Goal: Book appointment/travel/reservation

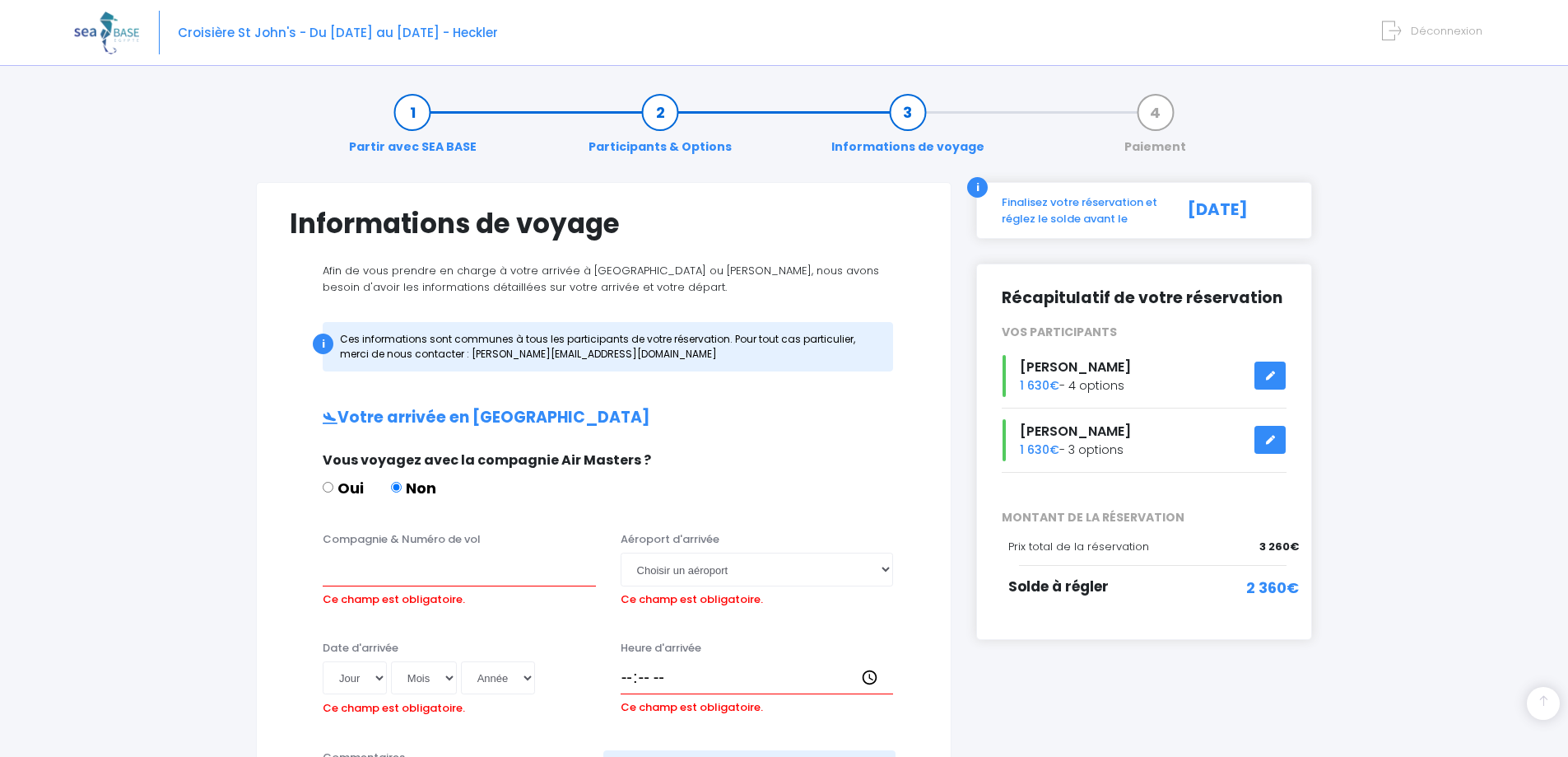
scroll to position [329, 0]
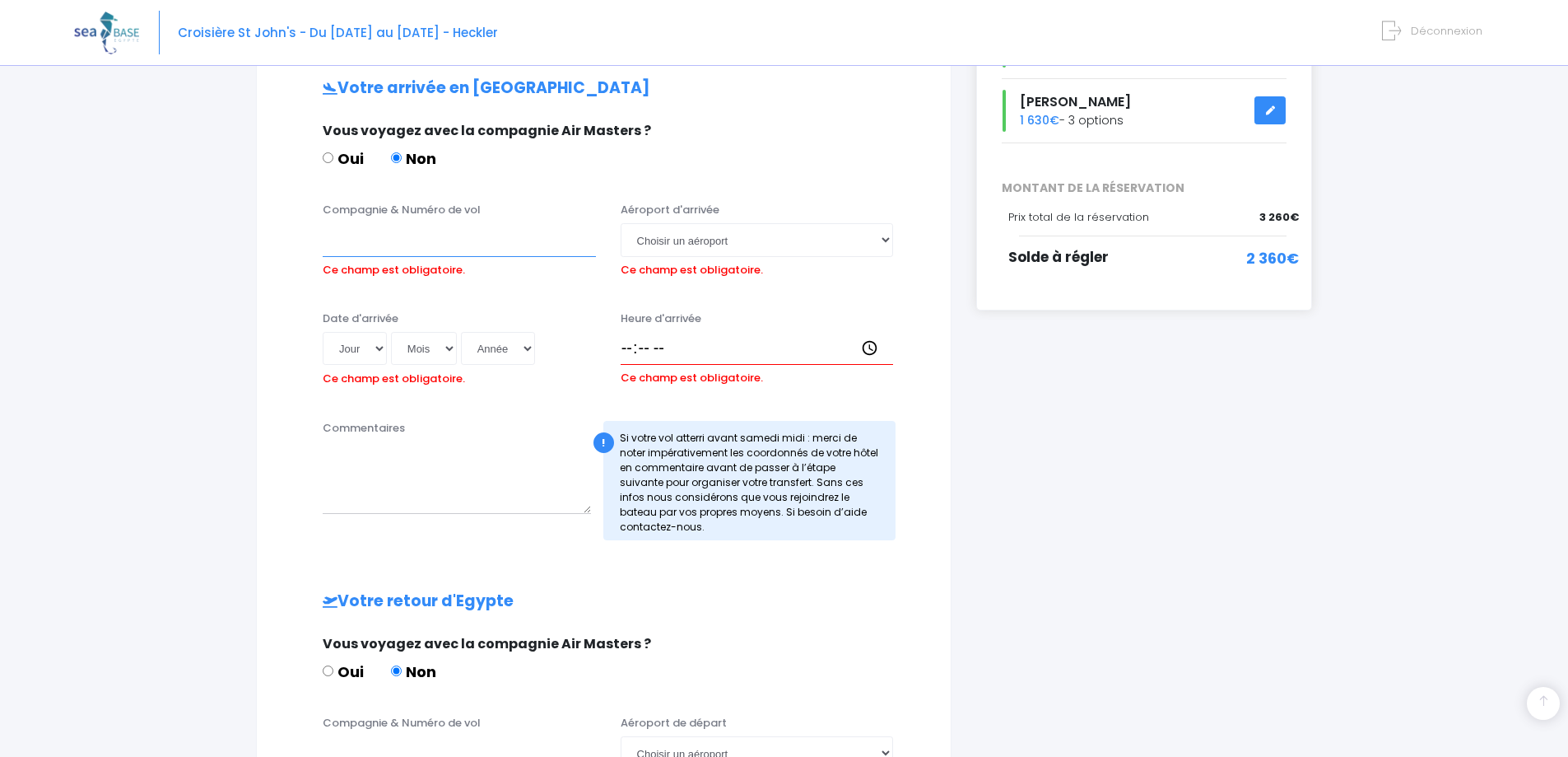
click at [411, 241] on input "Compagnie & Numéro de vol" at bounding box center [458, 239] width 273 height 33
click at [666, 238] on select "Choisir un aéroport Hurghada Marsa Alam" at bounding box center [757, 239] width 273 height 33
select select "Hurghada"
click at [621, 223] on select "Choisir un aéroport Hurghada Marsa Alam" at bounding box center [757, 239] width 273 height 33
click at [401, 243] on input "Compagnie & Numéro de vol" at bounding box center [458, 239] width 273 height 33
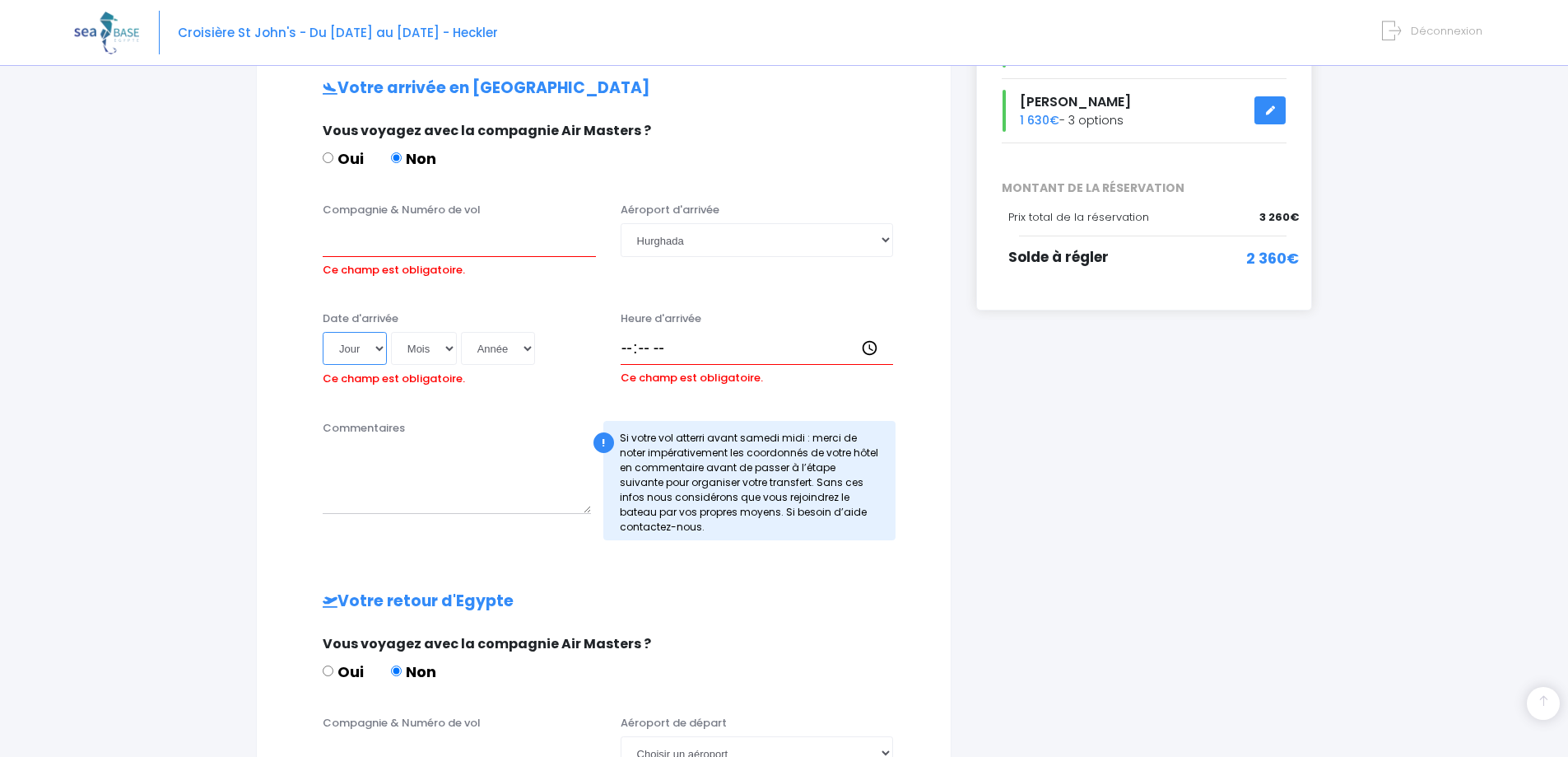
click at [366, 348] on select "Jour 01 02 03 04 05 06 07 08 09 10 11 12 13 14 15 16 17 18 19 20 21 22 23 24 25…" at bounding box center [354, 348] width 64 height 33
select select "08"
click at [322, 332] on select "Jour 01 02 03 04 05 06 07 08 09 10 11 12 13 14 15 16 17 18 19 20 21 22 23 24 25…" at bounding box center [354, 348] width 64 height 33
click at [425, 343] on select "Mois 01 02 03 04 05 06 07 08 09 10 11 12" at bounding box center [424, 348] width 66 height 33
select select "10"
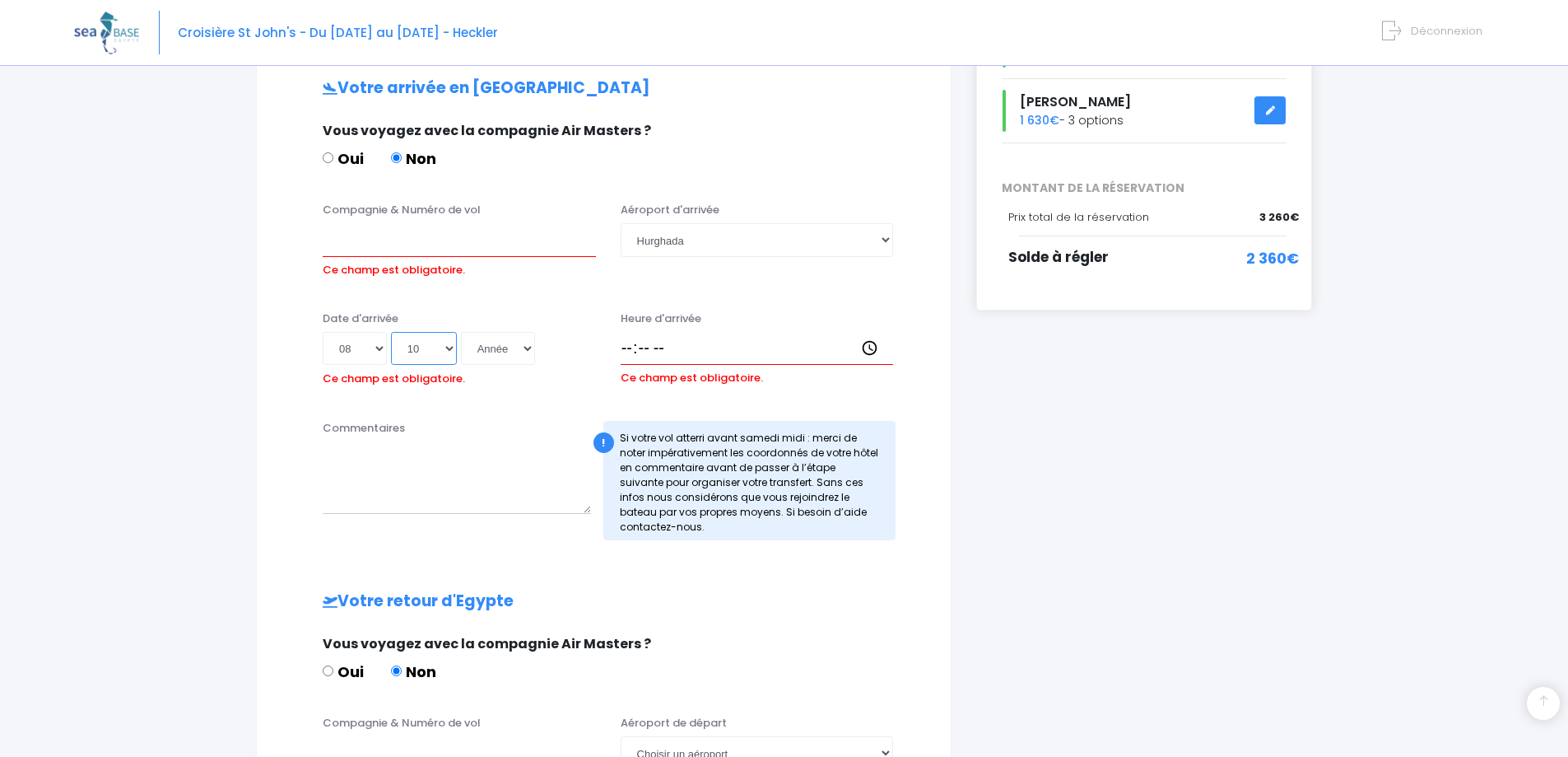
click at [391, 332] on select "Mois 01 02 03 04 05 06 07 08 09 10 11 12" at bounding box center [424, 348] width 66 height 33
click at [512, 353] on select "Année 2045 2044 2043 2042 2041 2040 2039 2038 2037 2036 2035 2034 2033 2032 203…" at bounding box center [498, 348] width 74 height 33
select select "2025"
click at [461, 332] on select "Année 2045 2044 2043 2042 2041 2040 2039 2038 2037 2036 2035 2034 2033 2032 203…" at bounding box center [498, 348] width 74 height 33
type input "2025-10-08"
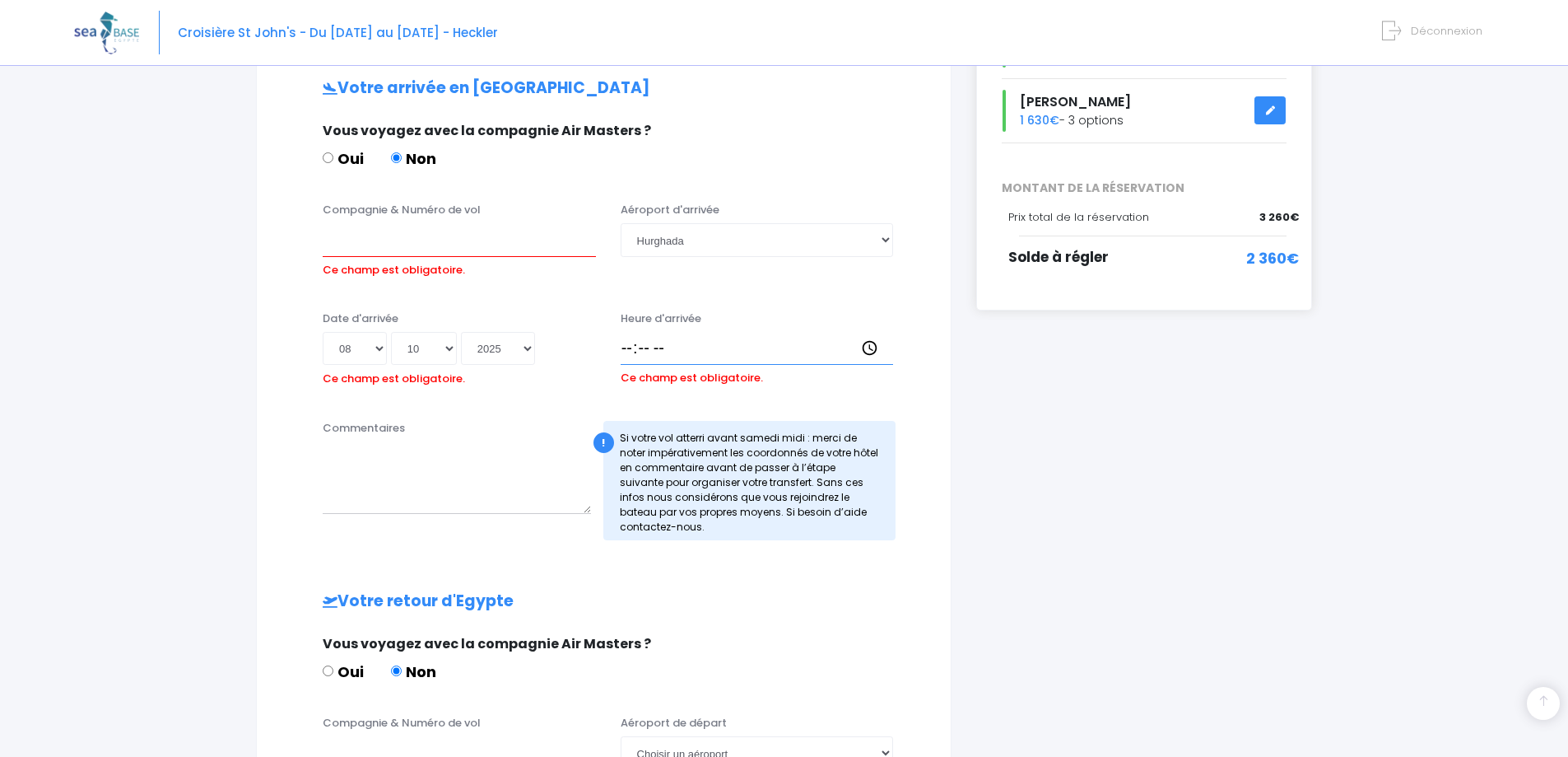
click at [662, 348] on input "Heure d'arrivée" at bounding box center [757, 348] width 273 height 33
type input "18:30"
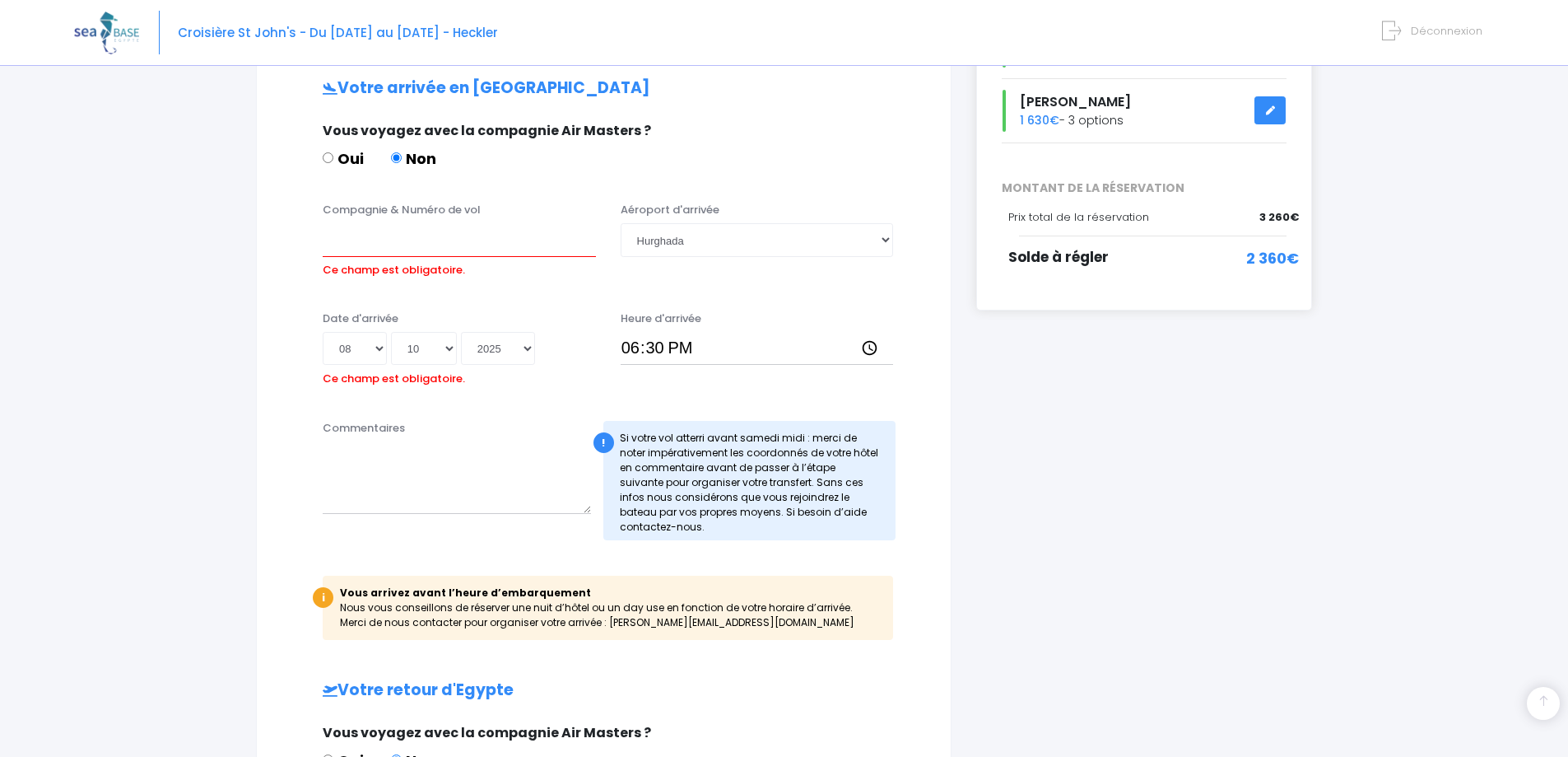
click at [395, 401] on div "Date d'arrivée Jour 01 02 03 04 05 06 07 08 09 10 11 12 13 14 15 16 17 18 19 20…" at bounding box center [604, 357] width 652 height 93
click at [382, 461] on textarea "Commentaires" at bounding box center [456, 478] width 268 height 73
click at [373, 247] on input "Compagnie & Numéro de vol" at bounding box center [458, 239] width 273 height 33
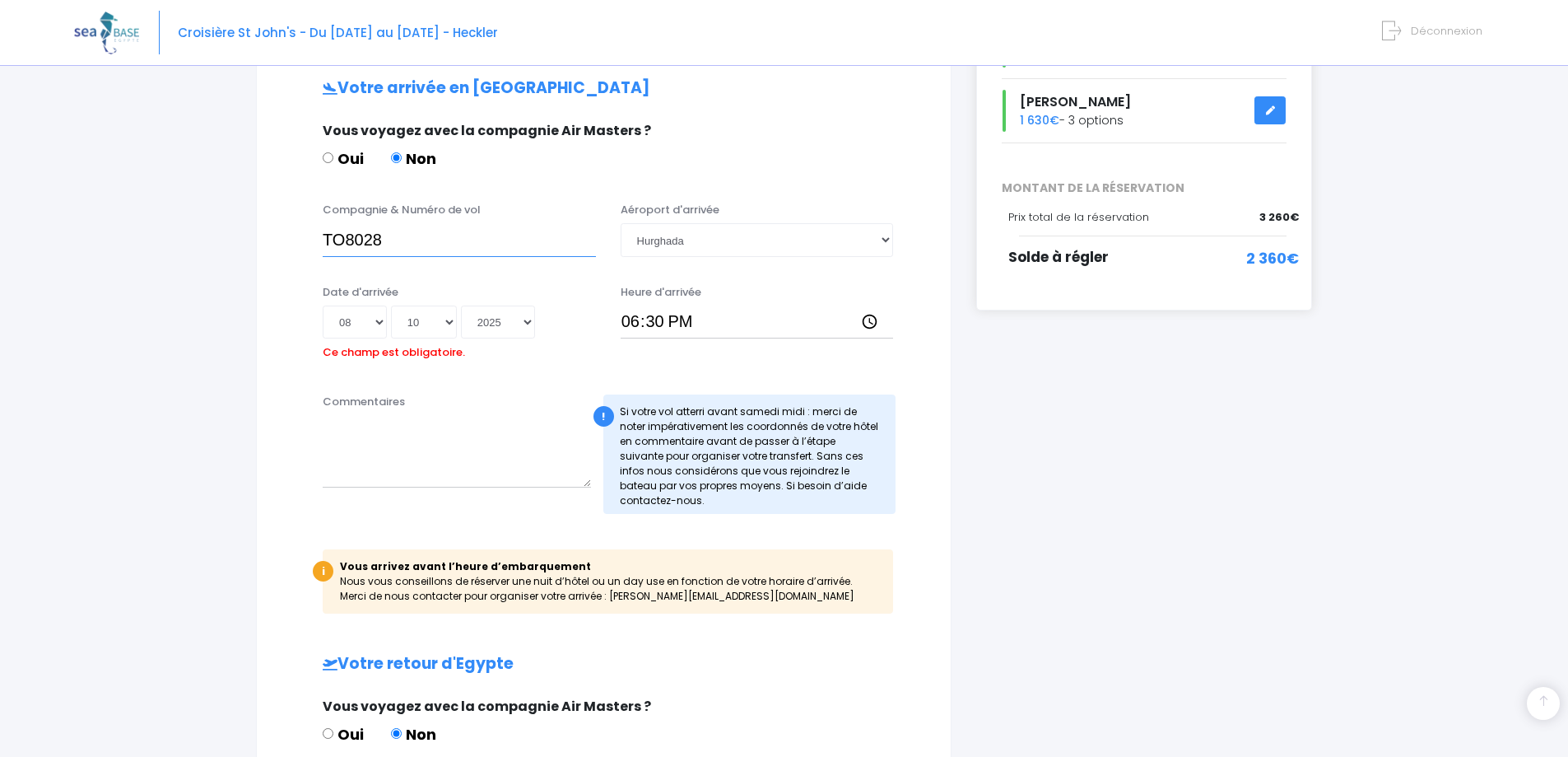
type input "TO8028"
click at [281, 253] on div "Compagnie & Numéro de vol TO8028 Aéroport d'arrivée Choisir un aéroport Hurghad…" at bounding box center [604, 235] width 652 height 65
click at [390, 244] on input "TO8028" at bounding box center [458, 239] width 273 height 33
click at [349, 231] on input "TO8028" at bounding box center [458, 239] width 273 height 33
click at [337, 223] on div "Compagnie & Numéro de vol TO8028" at bounding box center [459, 229] width 298 height 54
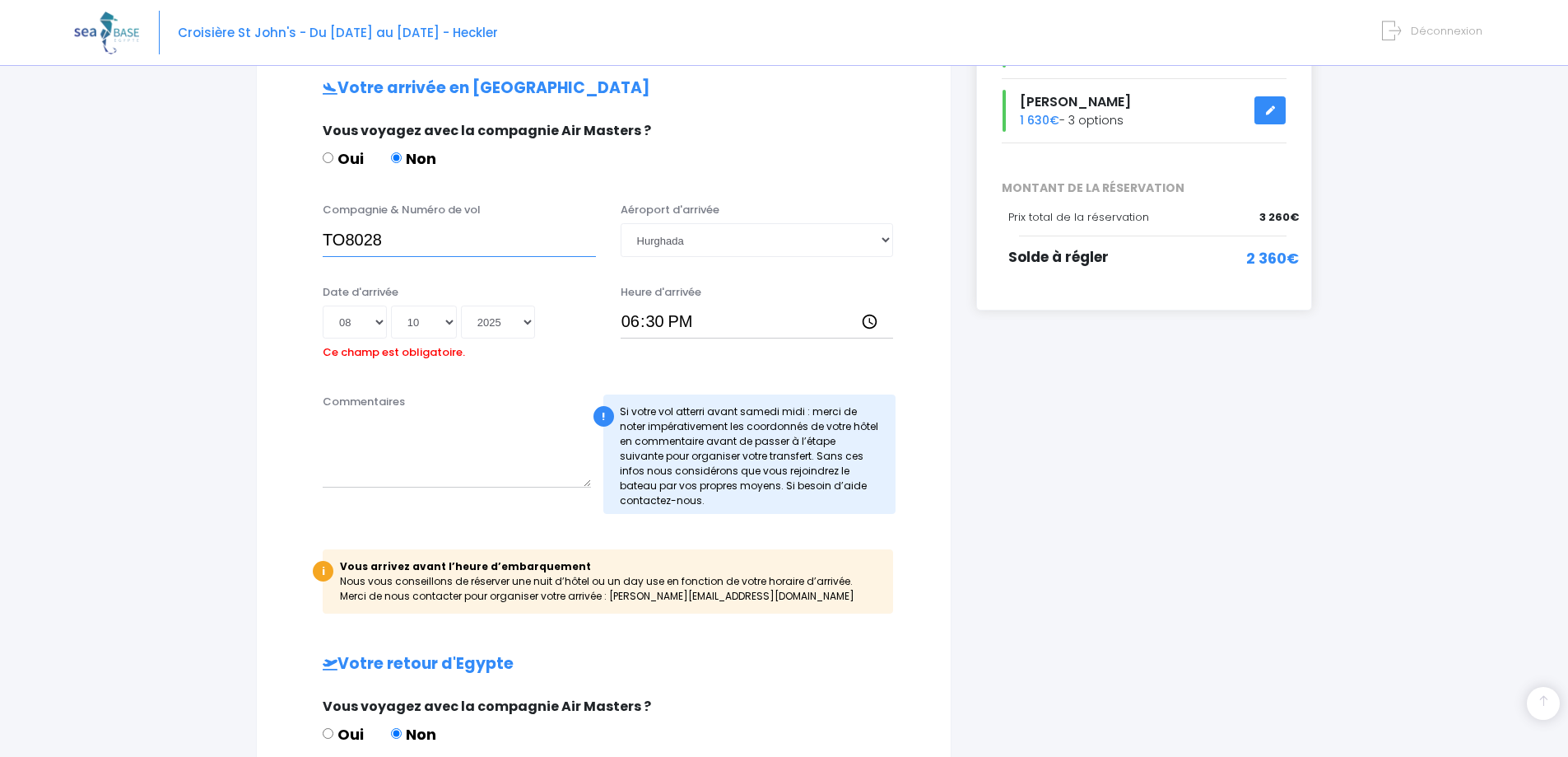
click at [351, 242] on input "TO8028" at bounding box center [458, 239] width 273 height 33
click at [348, 425] on textarea "Commentaires" at bounding box center [456, 451] width 268 height 73
click at [373, 436] on textarea "Commentaires" at bounding box center [456, 451] width 268 height 73
paste textarea "The Boutique Hotel Hurghada Marina"
type textarea "Jusqu'au samedi nous logerons au The Boutique Hotel Hurghada Marina"
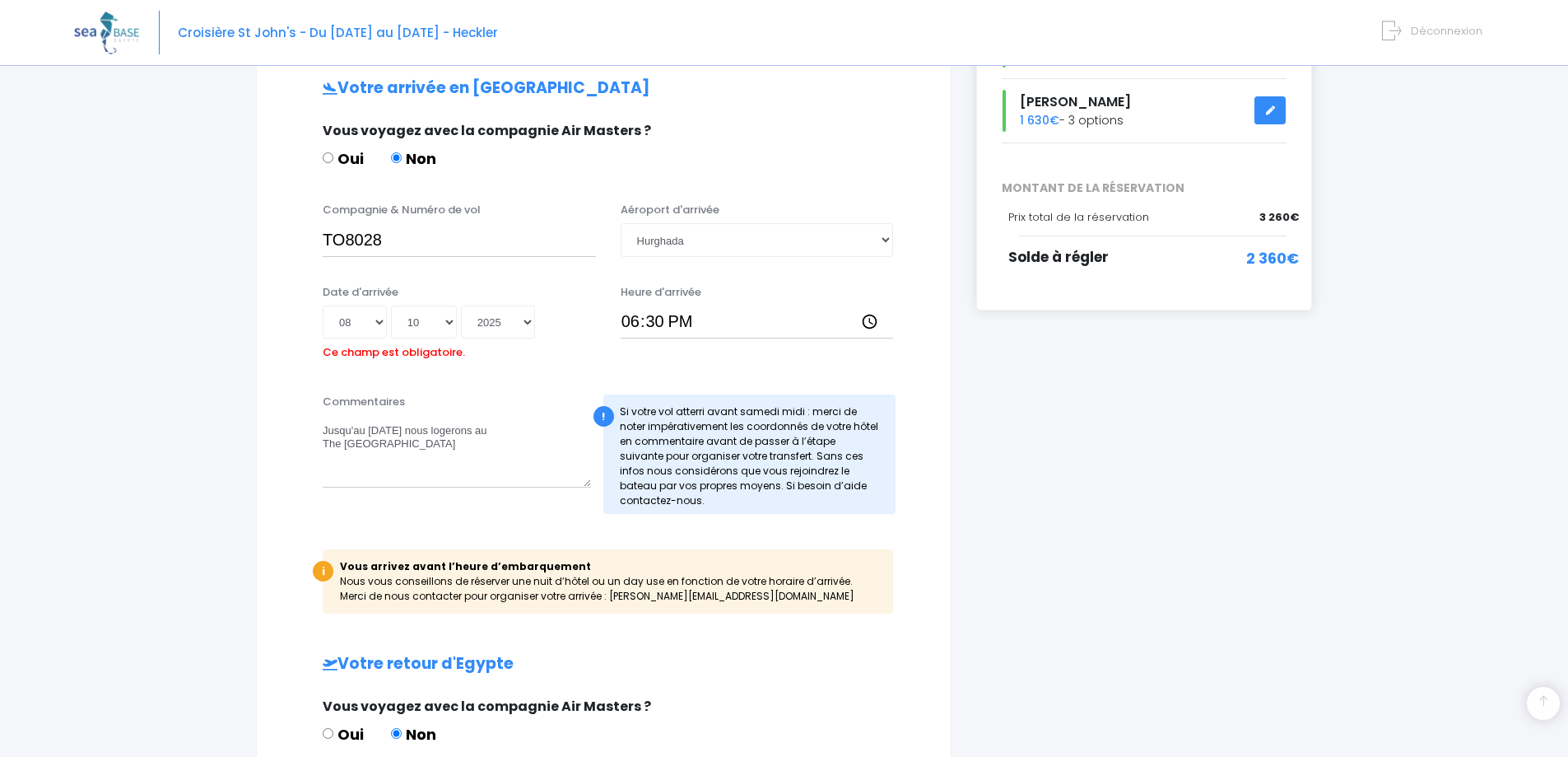
click at [321, 238] on div "Compagnie & Numéro de vol TO8028" at bounding box center [459, 229] width 298 height 54
click at [329, 242] on input "TO8028" at bounding box center [458, 239] width 273 height 33
click at [325, 242] on input "TO8028" at bounding box center [458, 239] width 273 height 33
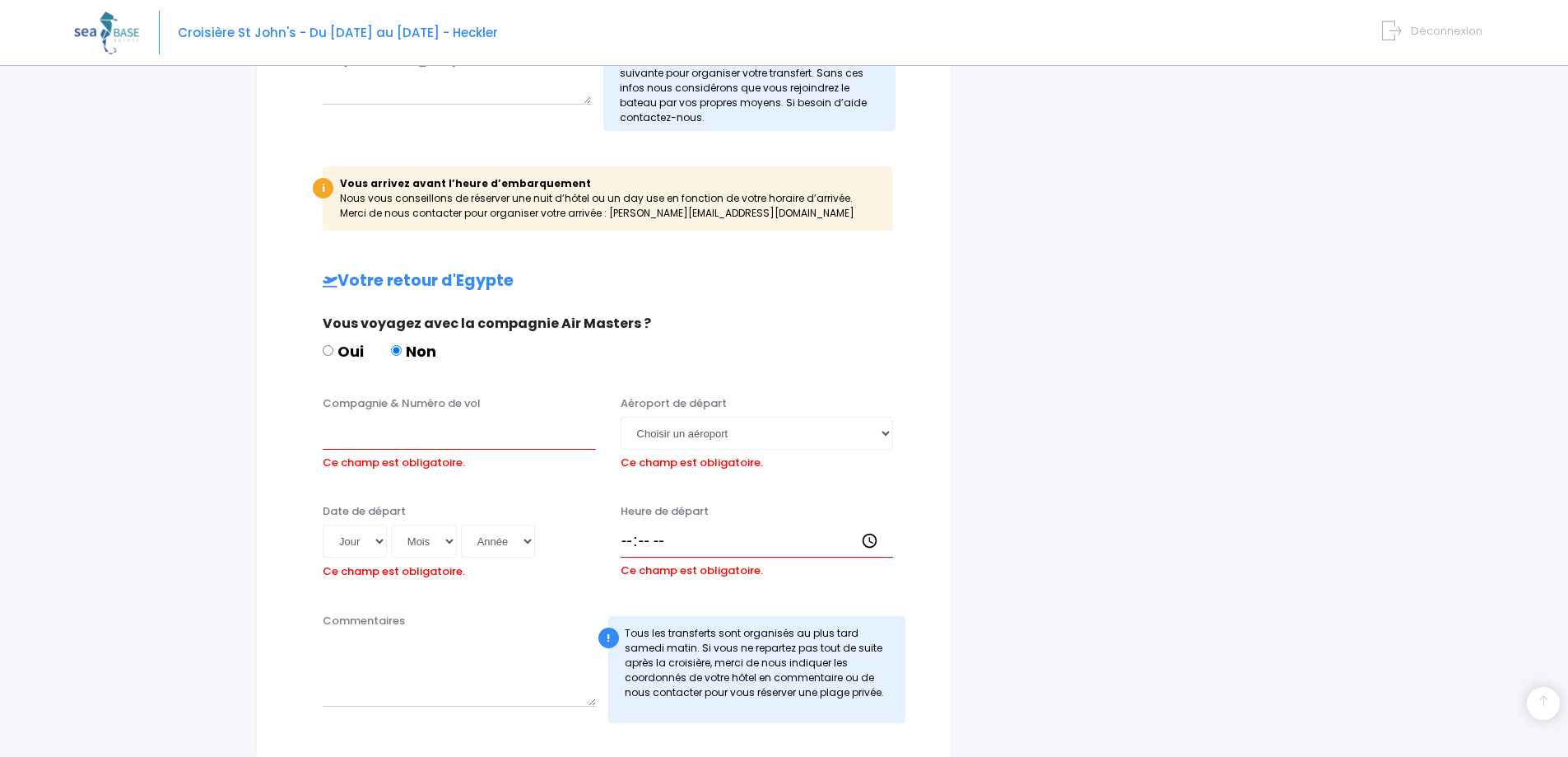
scroll to position [741, 0]
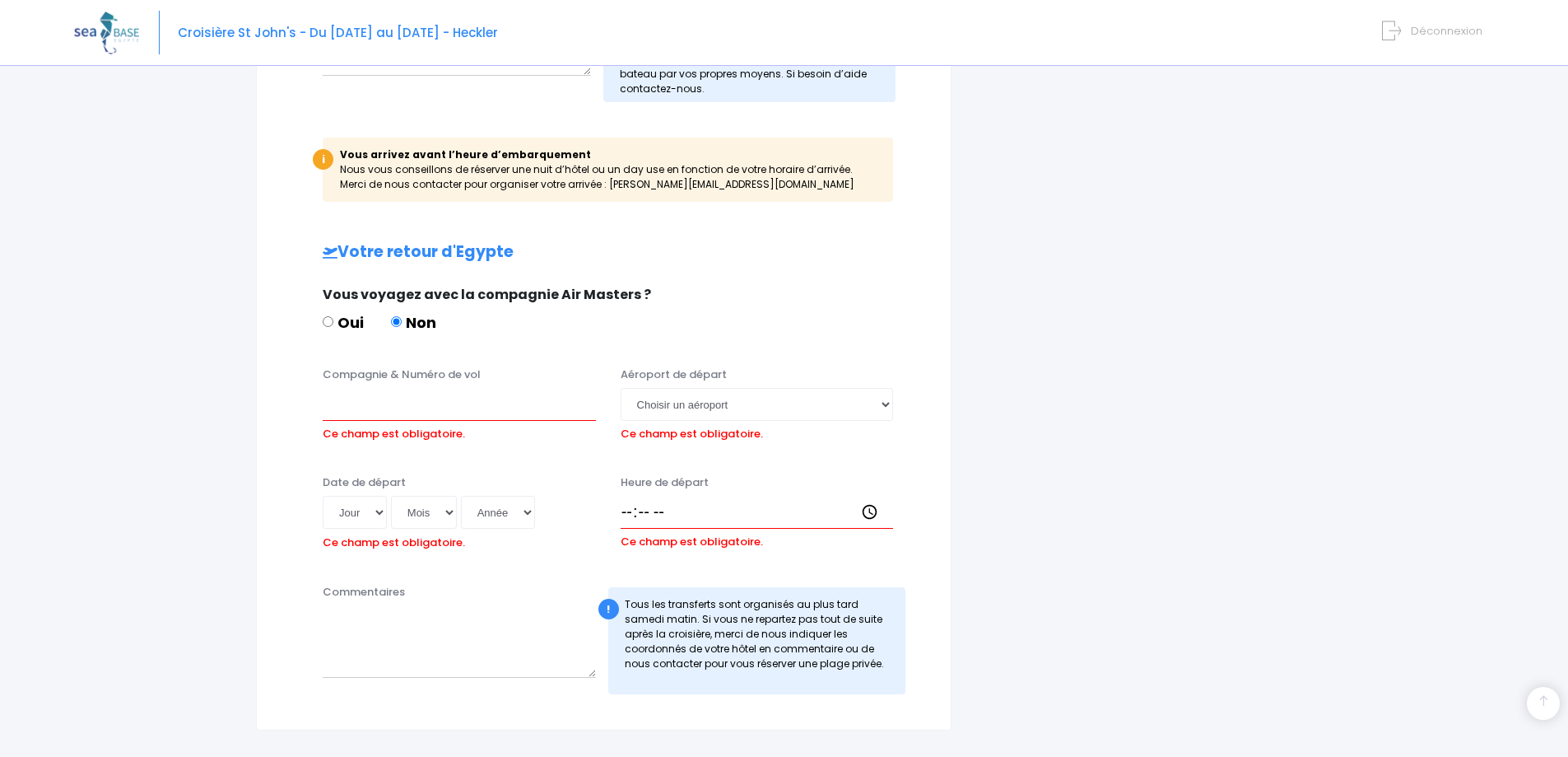
type input "Transavia TO8028"
click at [244, 326] on div "Informations de voyage Afin de vous prendre en charge à votre arrivée à Hurghad…" at bounding box center [603, 86] width 720 height 1289
click at [354, 409] on input "Compagnie & Numéro de vol" at bounding box center [458, 403] width 273 height 33
type input "EasyJet EJU4472"
click at [723, 395] on select "Choisir un aéroport Hurghada Marsa Alam" at bounding box center [757, 403] width 273 height 33
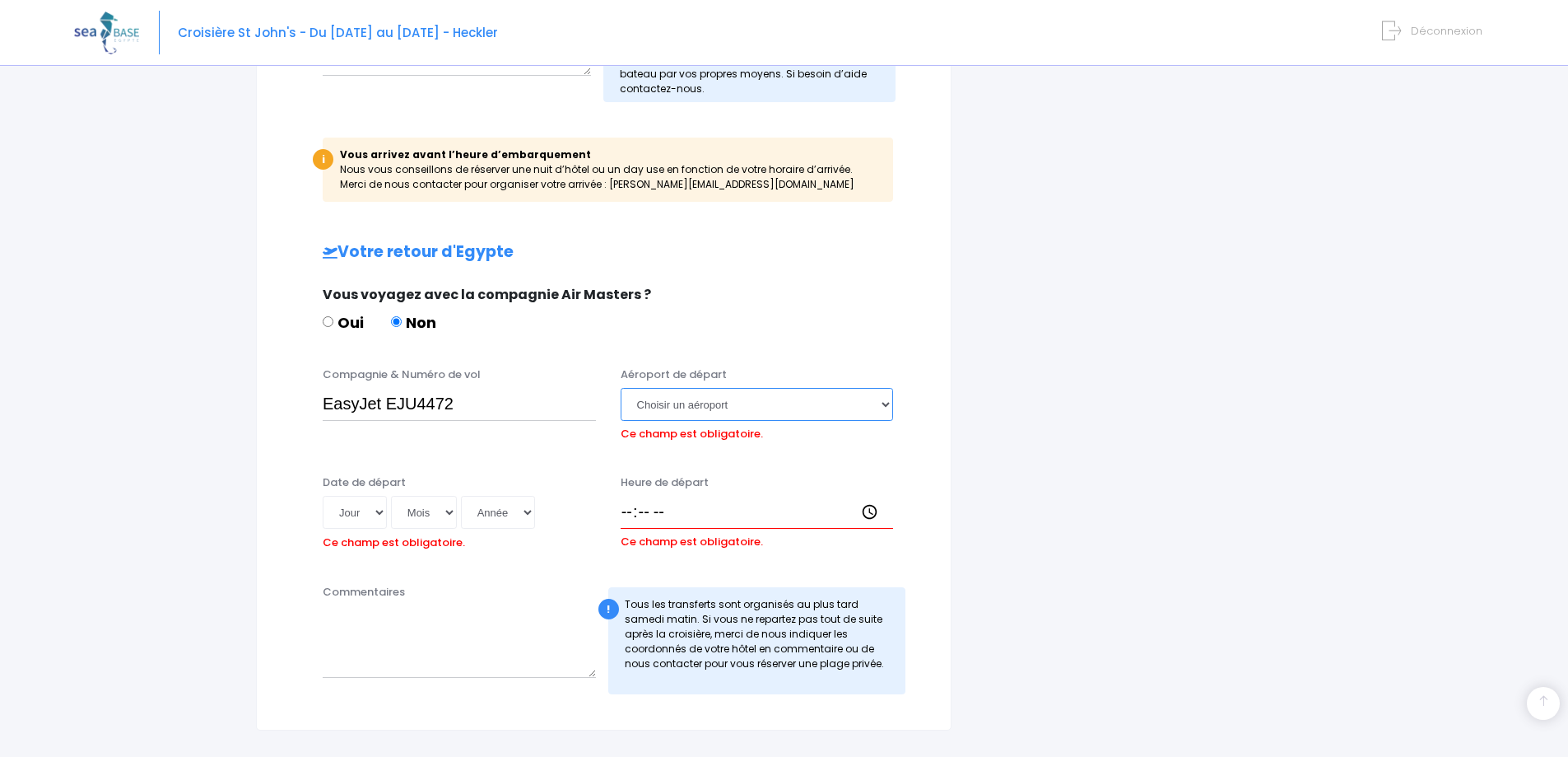
select select "Hurghada"
click at [621, 387] on select "Choisir un aéroport Hurghada Marsa Alam" at bounding box center [757, 403] width 273 height 33
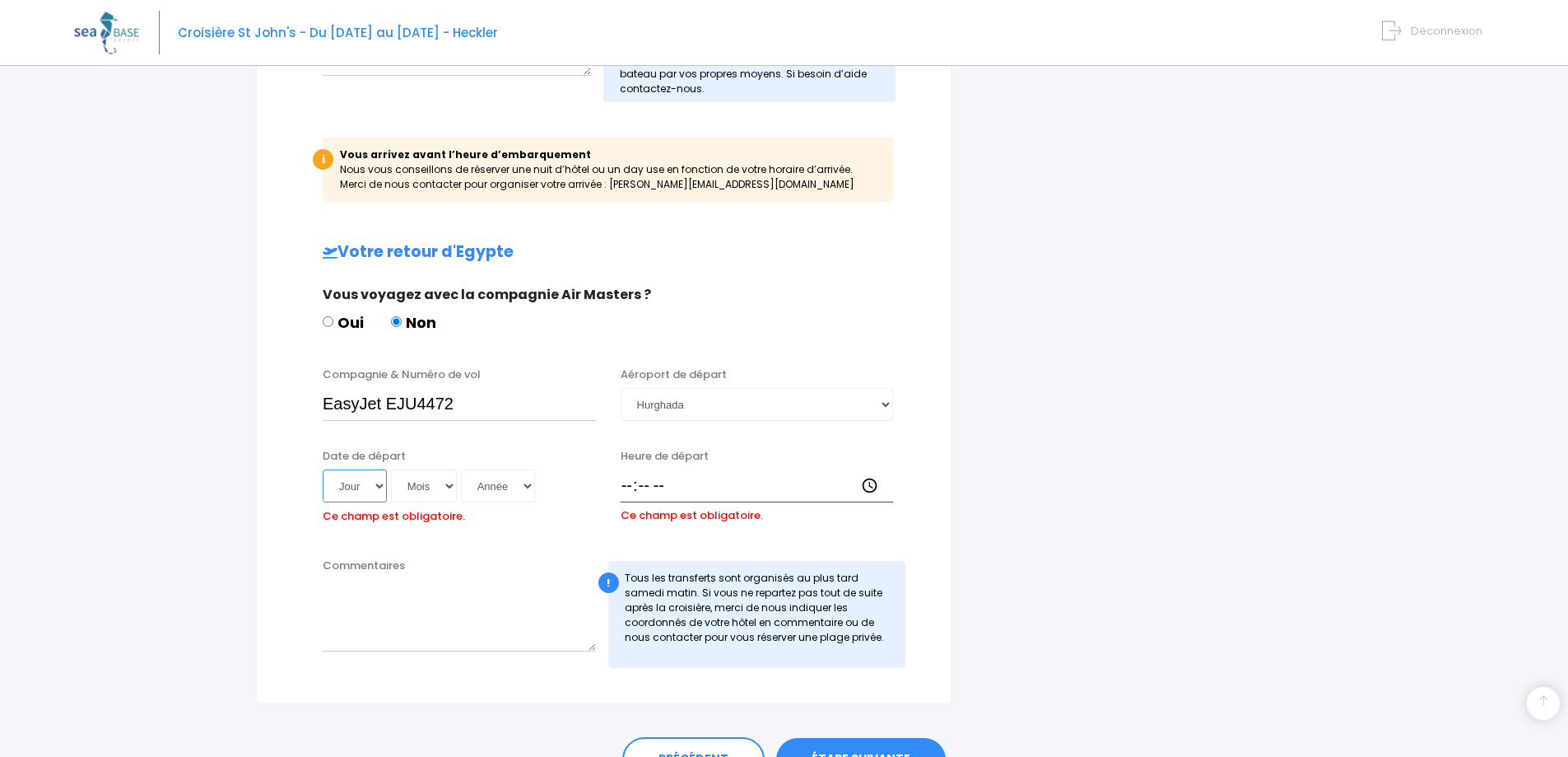
click at [365, 494] on select "Jour 01 02 03 04 05 06 07 08 09 10 11 12 13 14 15 16 17 18 19 20 21 22 23 24 25…" at bounding box center [354, 485] width 64 height 33
select select "18"
click at [322, 469] on select "Jour 01 02 03 04 05 06 07 08 09 10 11 12 13 14 15 16 17 18 19 20 21 22 23 24 25…" at bounding box center [354, 485] width 64 height 33
click at [440, 500] on select "Mois 01 02 03 04 05 06 07 08 09 10 11 12" at bounding box center [424, 485] width 66 height 33
select select "10"
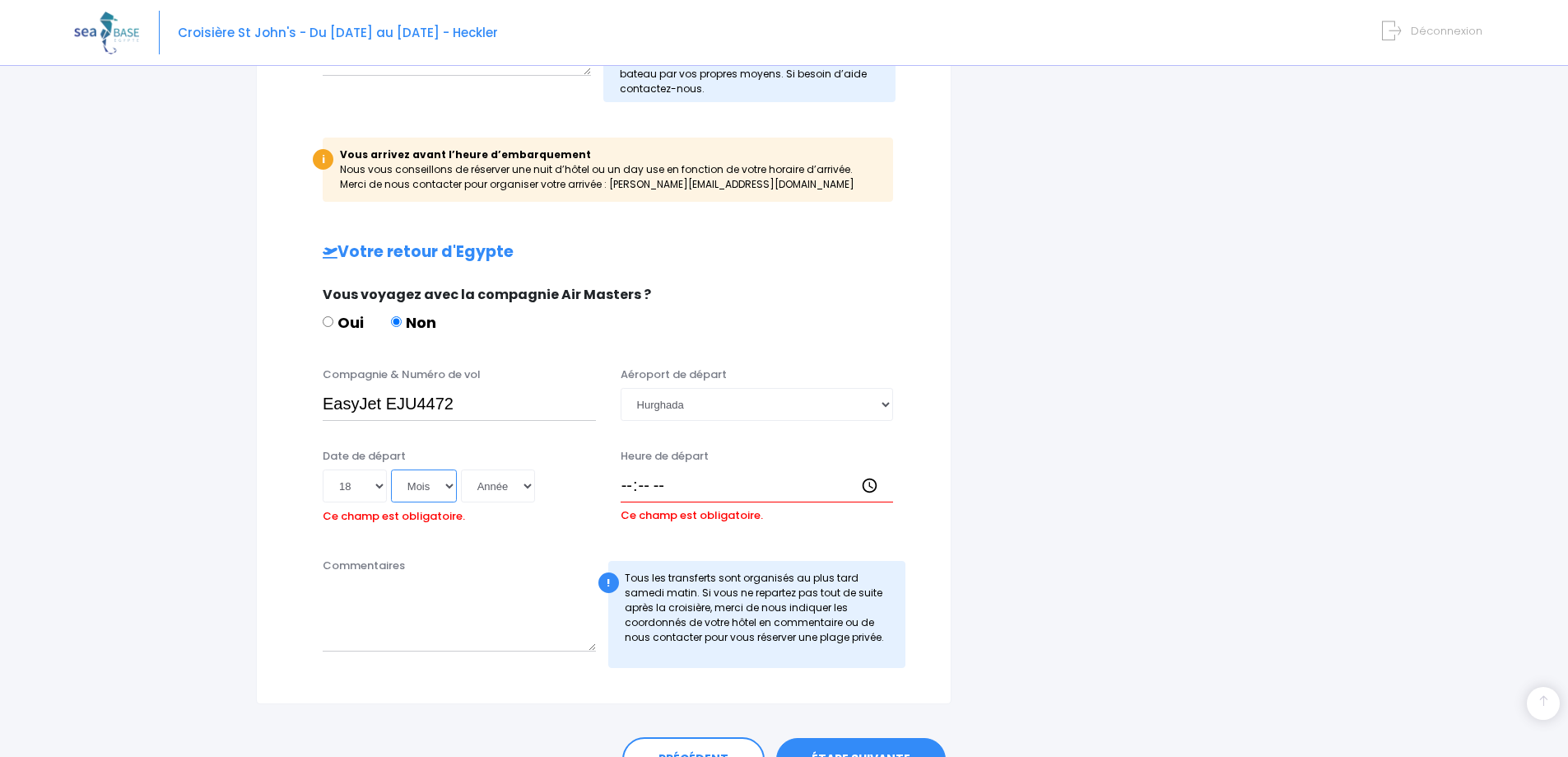
click at [391, 469] on select "Mois 01 02 03 04 05 06 07 08 09 10 11 12" at bounding box center [424, 485] width 66 height 33
click at [509, 485] on select "Année 2045 2044 2043 2042 2041 2040 2039 2038 2037 2036 2035 2034 2033 2032 203…" at bounding box center [498, 485] width 74 height 33
select select "2025"
click at [461, 469] on select "Année 2045 2044 2043 2042 2041 2040 2039 2038 2037 2036 2035 2034 2033 2032 203…" at bounding box center [498, 485] width 74 height 33
type input "2025-10-18"
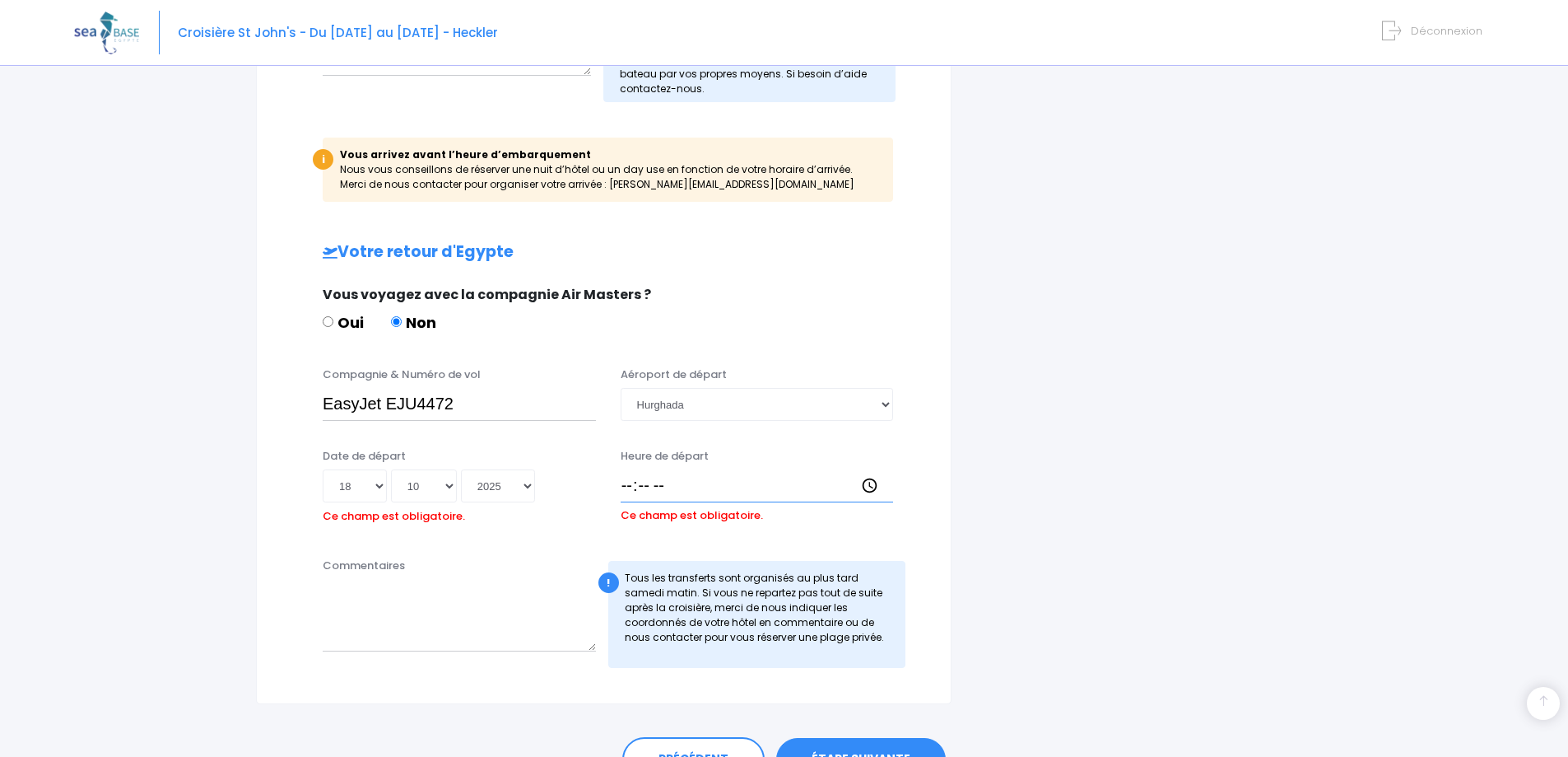
click at [694, 481] on input "Heure de départ" at bounding box center [757, 485] width 273 height 33
type input "18:30"
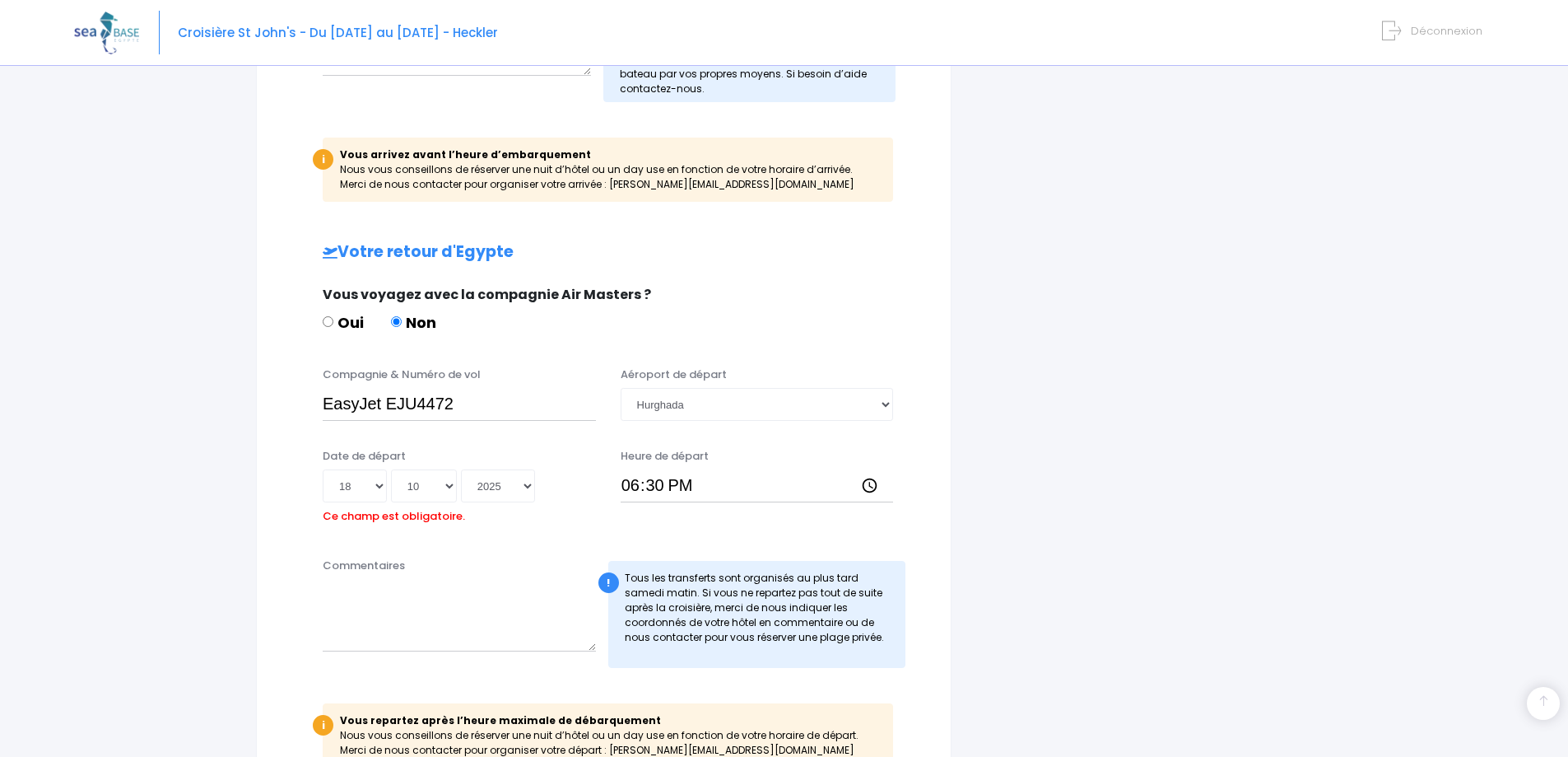
click at [927, 548] on div "Informations de voyage Afin de vous prendre en charge à votre arrivée à Hurghad…" at bounding box center [604, 122] width 696 height 1363
click at [361, 597] on textarea "Commentaires" at bounding box center [458, 615] width 273 height 73
paste textarea "Mahmya Beach"
click at [381, 609] on textarea "Nous passerons la dernière journée à Mahmya Beach comme discuté par email" at bounding box center [458, 615] width 273 height 73
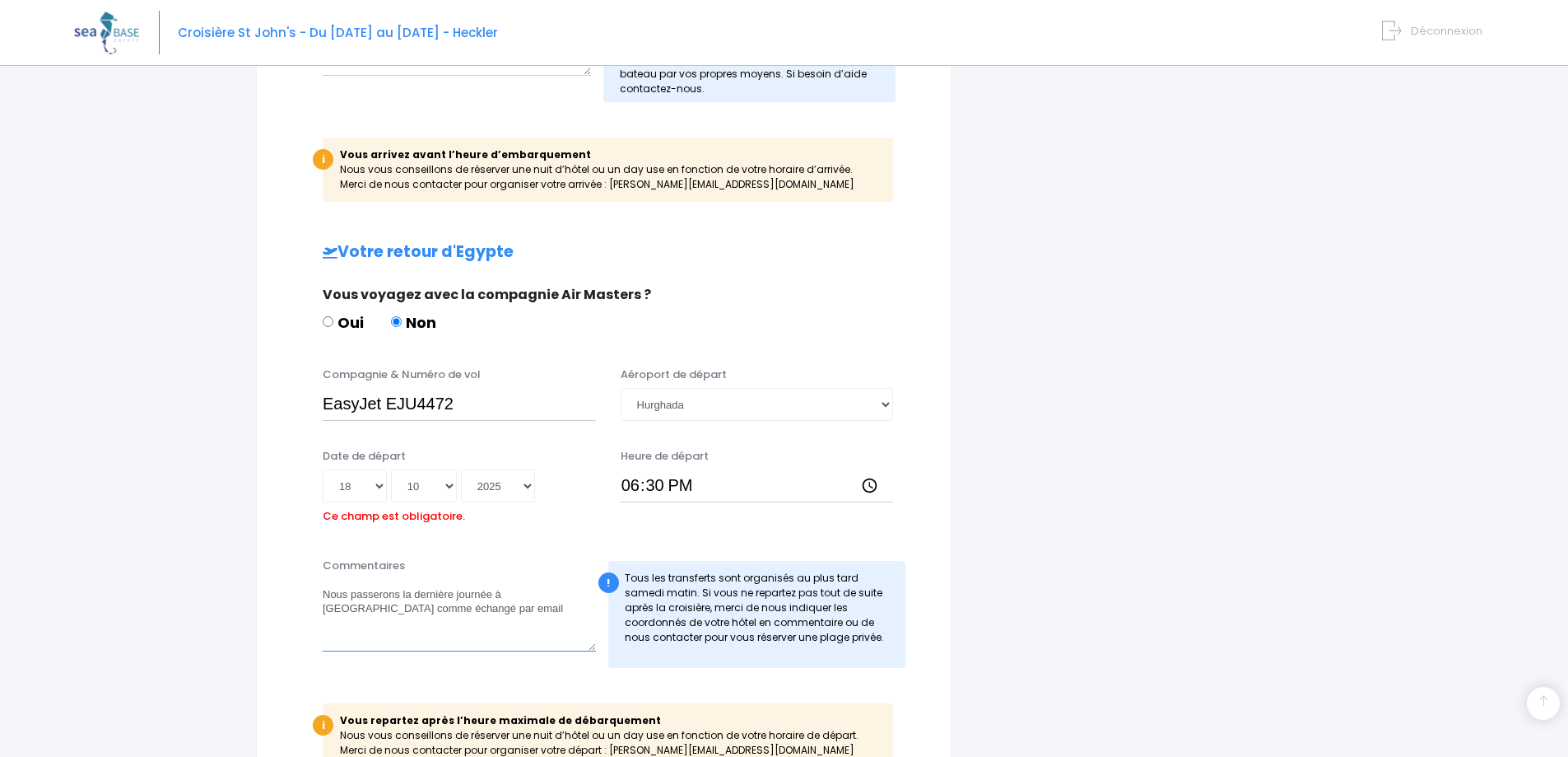
click at [381, 611] on textarea "Nous passerons la dernière journée à Mahmya Beach comme échangé par email" at bounding box center [458, 615] width 273 height 73
click at [381, 610] on textarea "Nous passerons la dernière journée à Mahmya Beach comme échangé par email" at bounding box center [458, 615] width 273 height 73
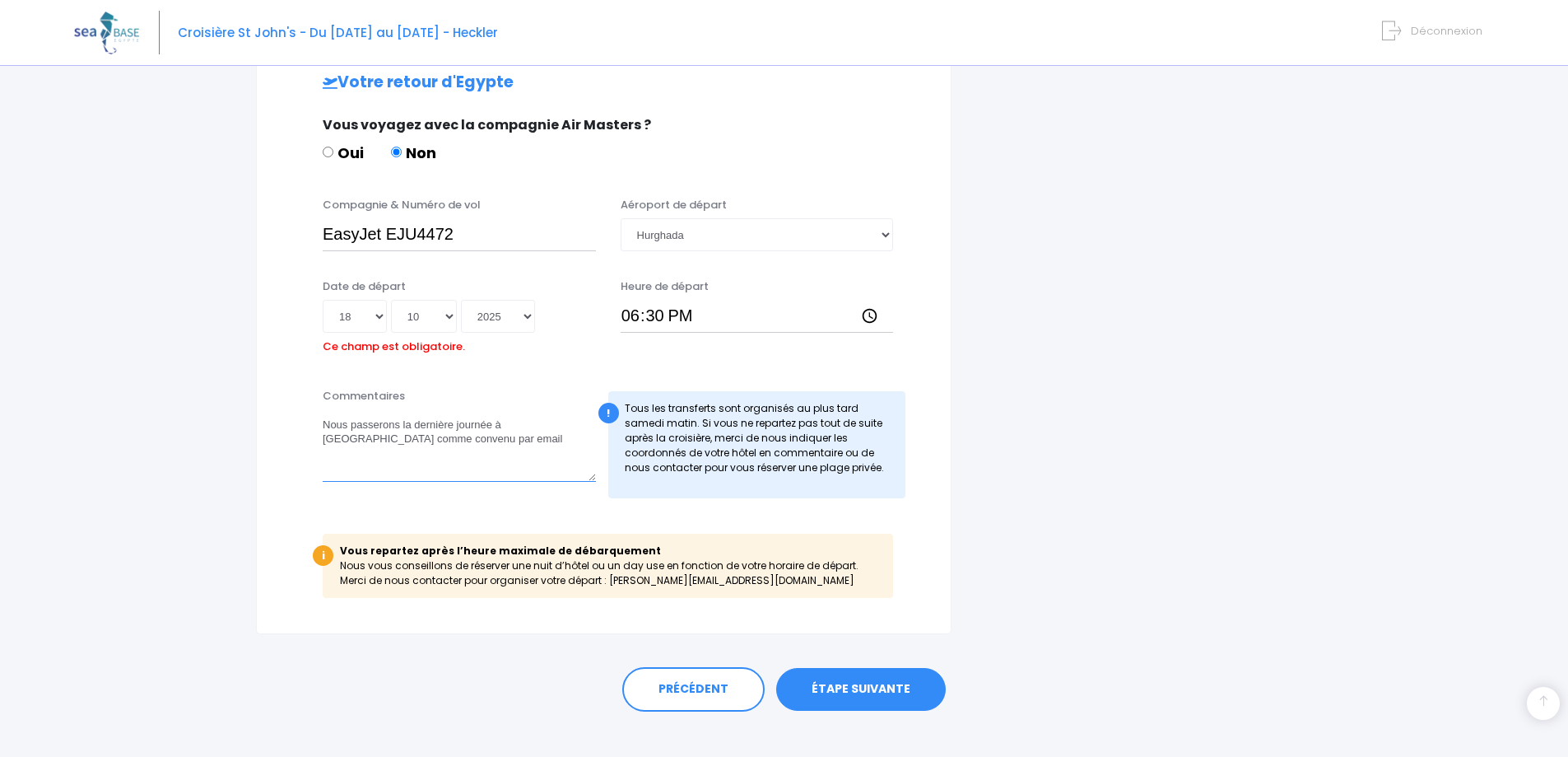
scroll to position [931, 0]
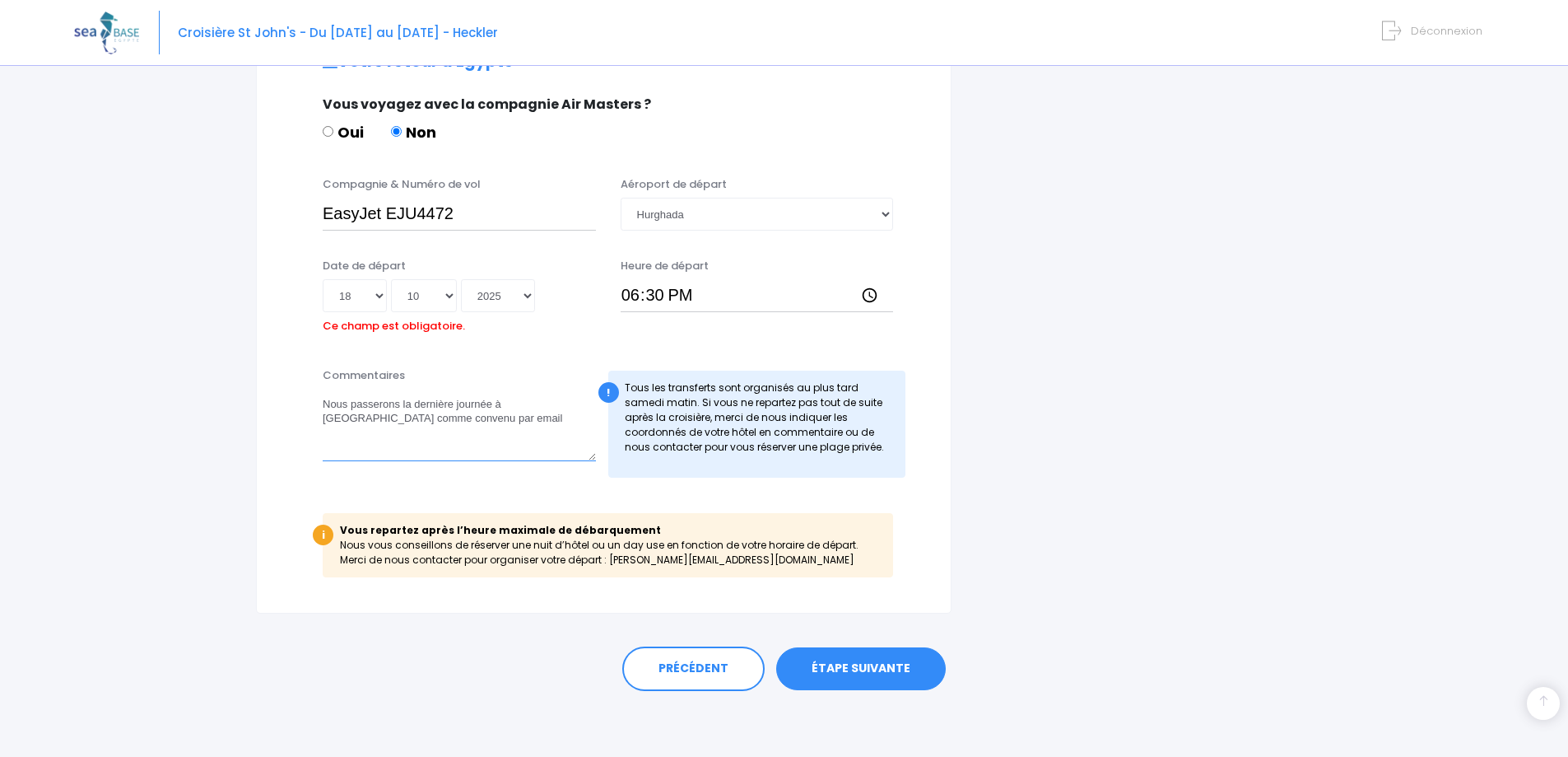
type textarea "Nous passerons la dernière journée à Mahmya Beach comme convenu par email"
click at [850, 660] on link "ÉTAPE SUIVANTE" at bounding box center [861, 668] width 170 height 42
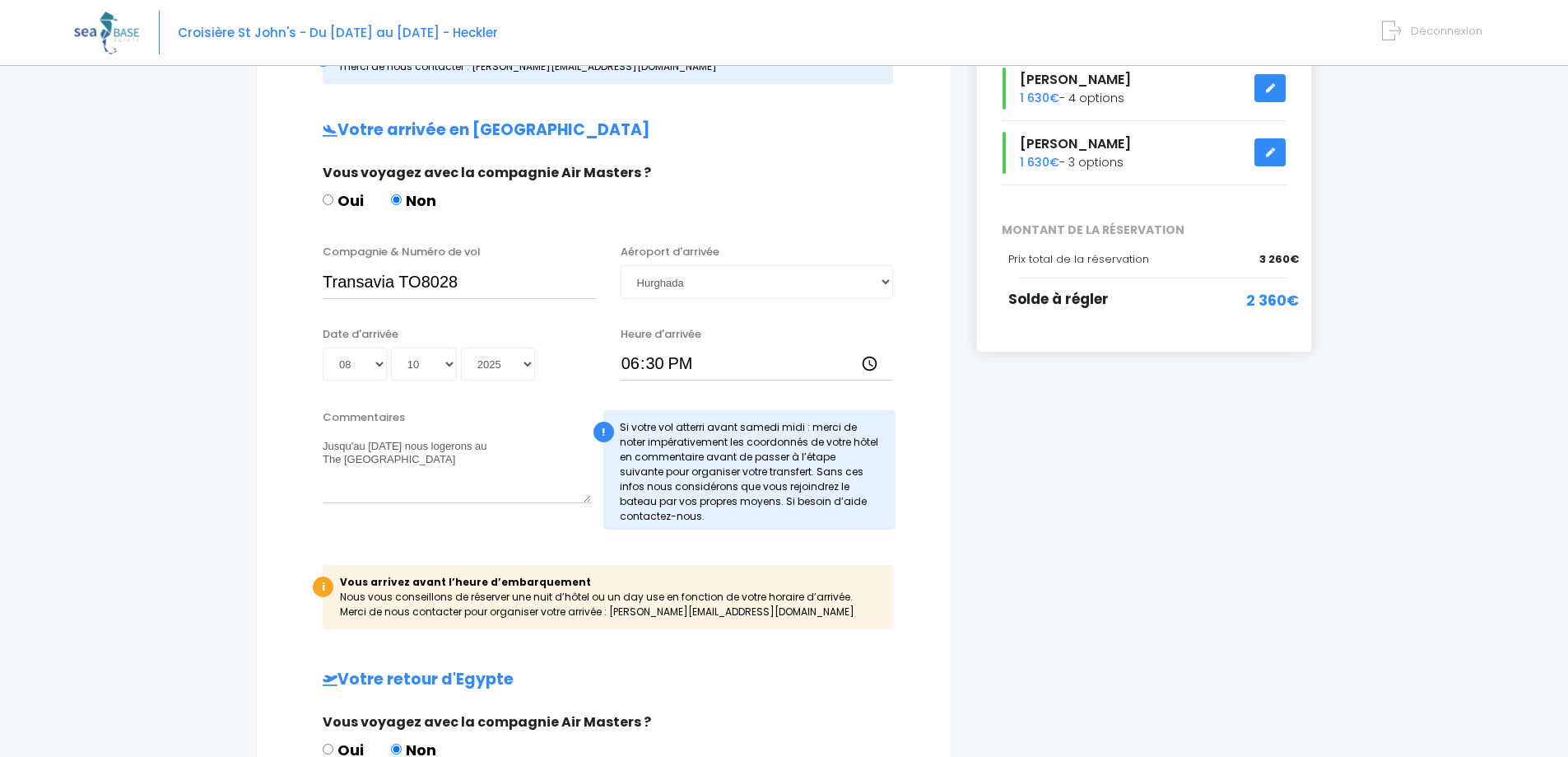
scroll to position [138, 0]
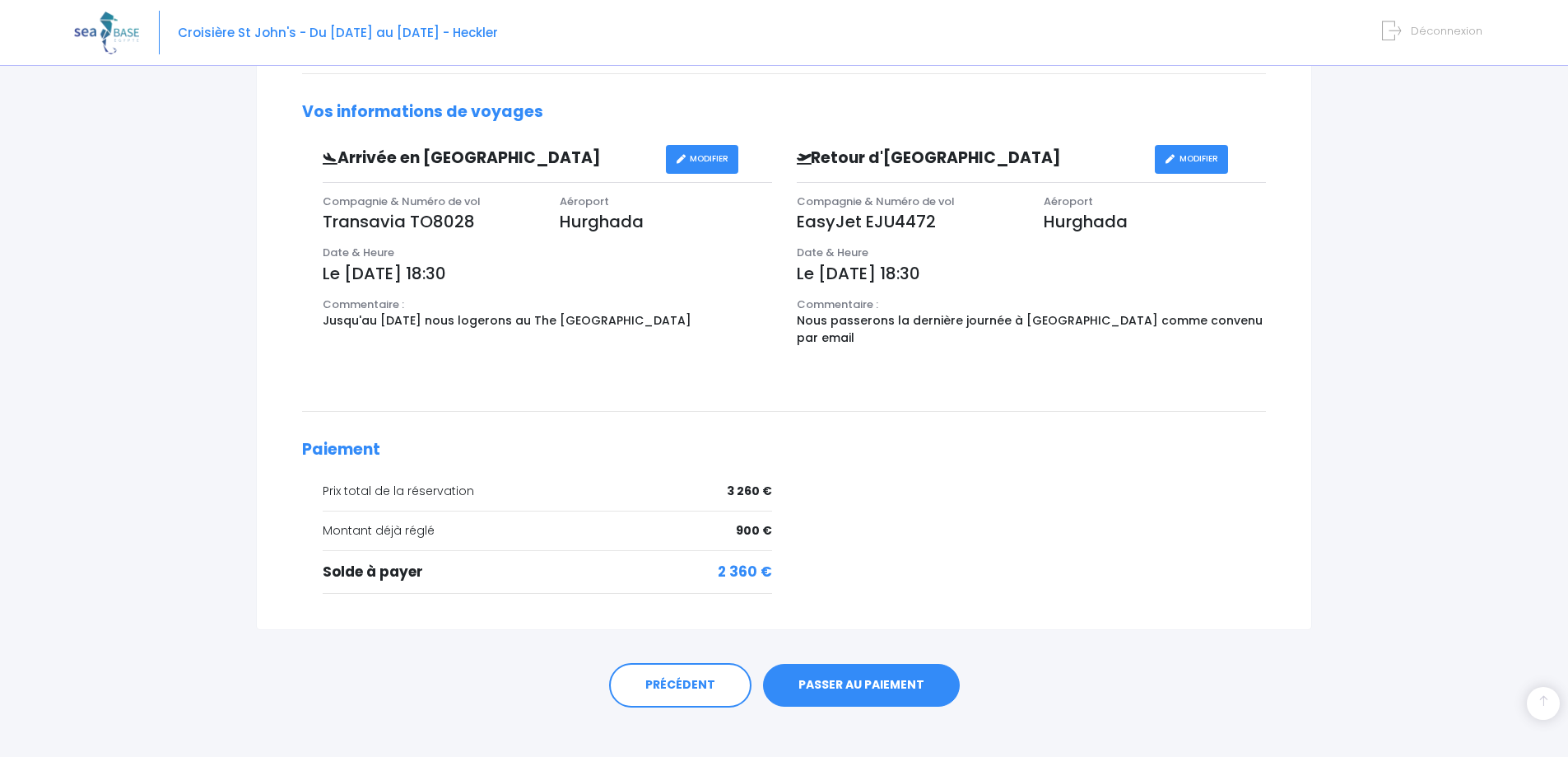
scroll to position [494, 0]
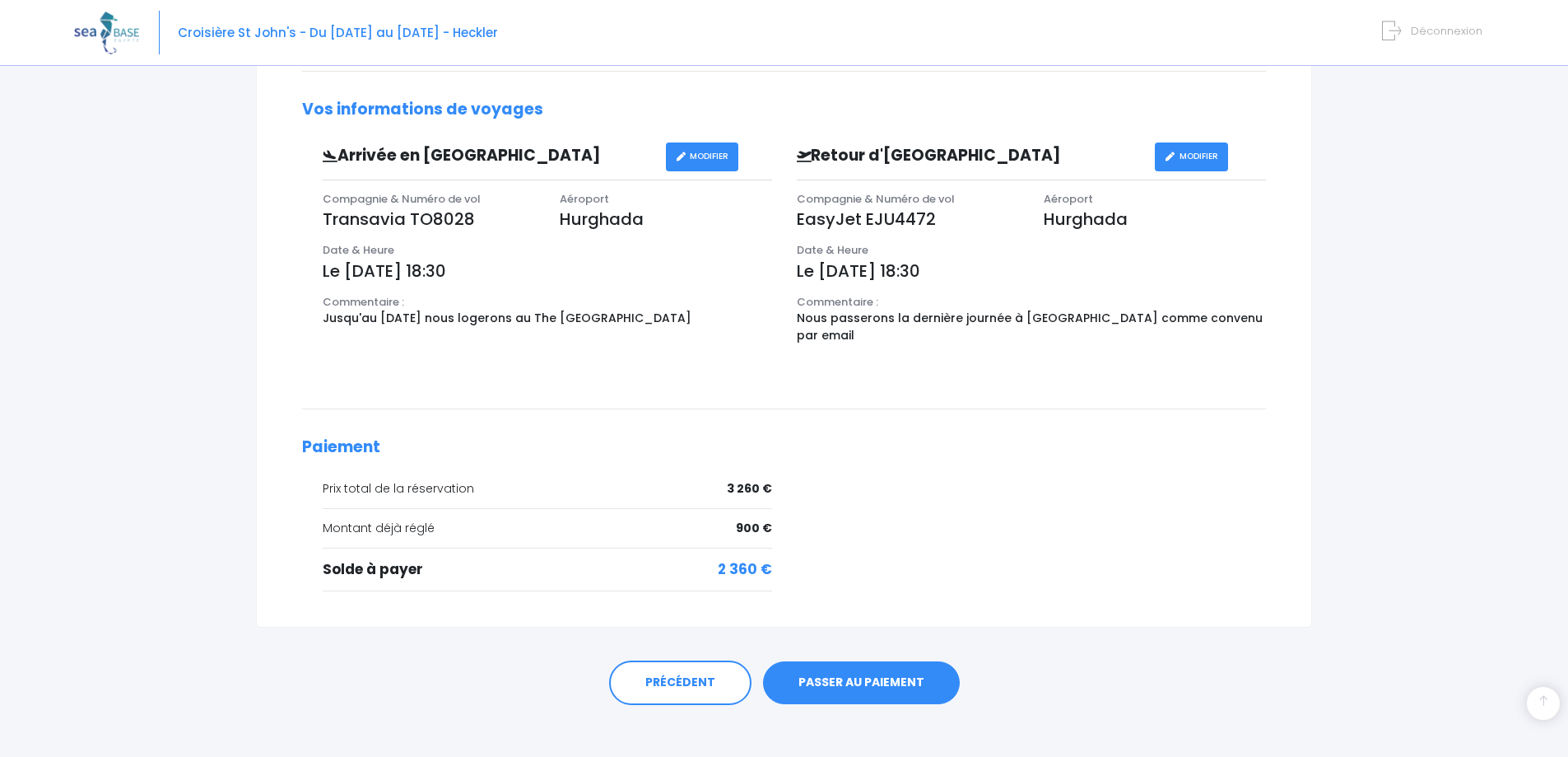
click at [837, 684] on link "PASSER AU PAIEMENT" at bounding box center [861, 682] width 197 height 42
click at [850, 680] on link "PASSER AU PAIEMENT" at bounding box center [861, 682] width 197 height 42
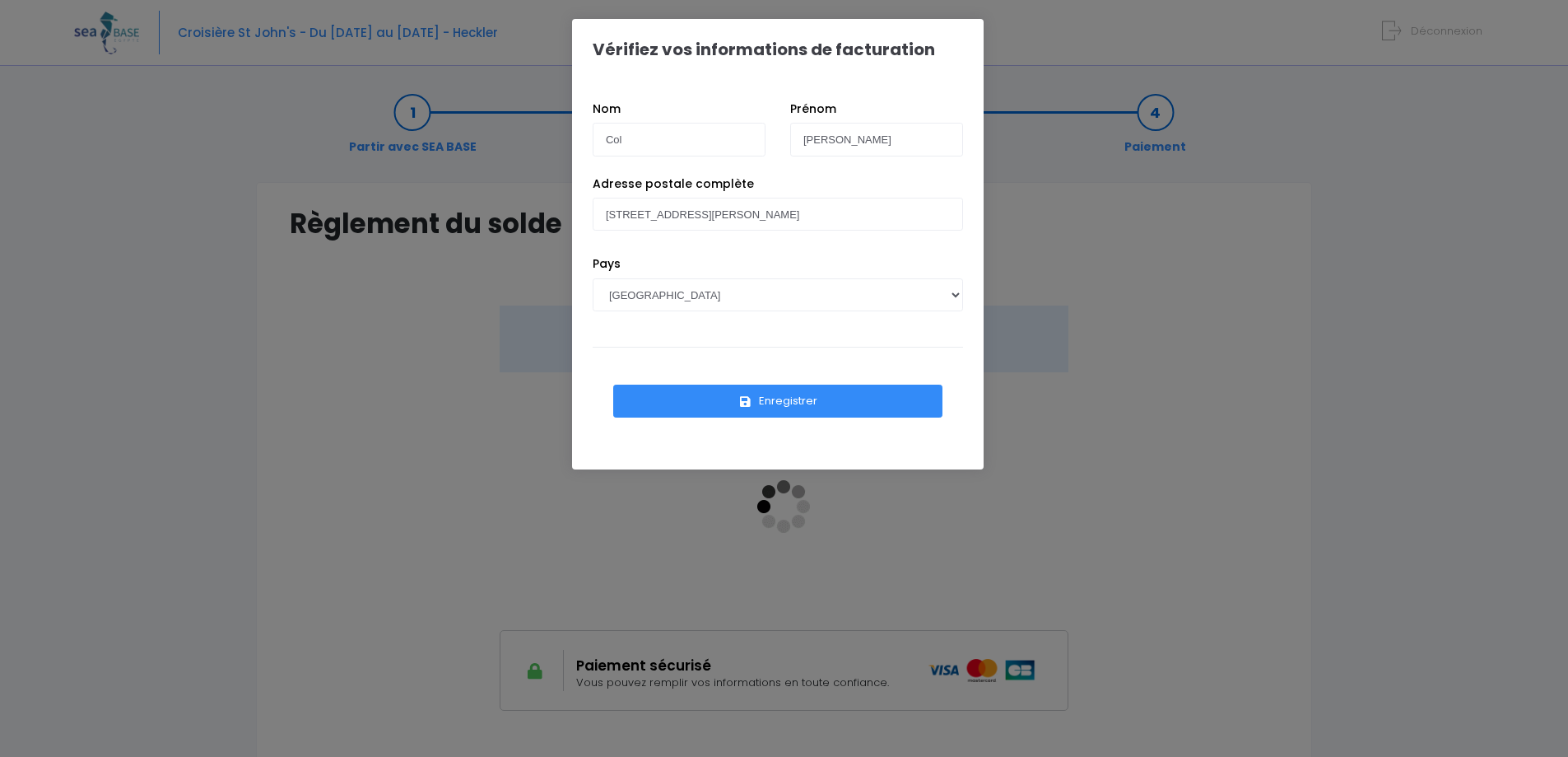
click at [774, 402] on button "Enregistrer" at bounding box center [778, 400] width 329 height 33
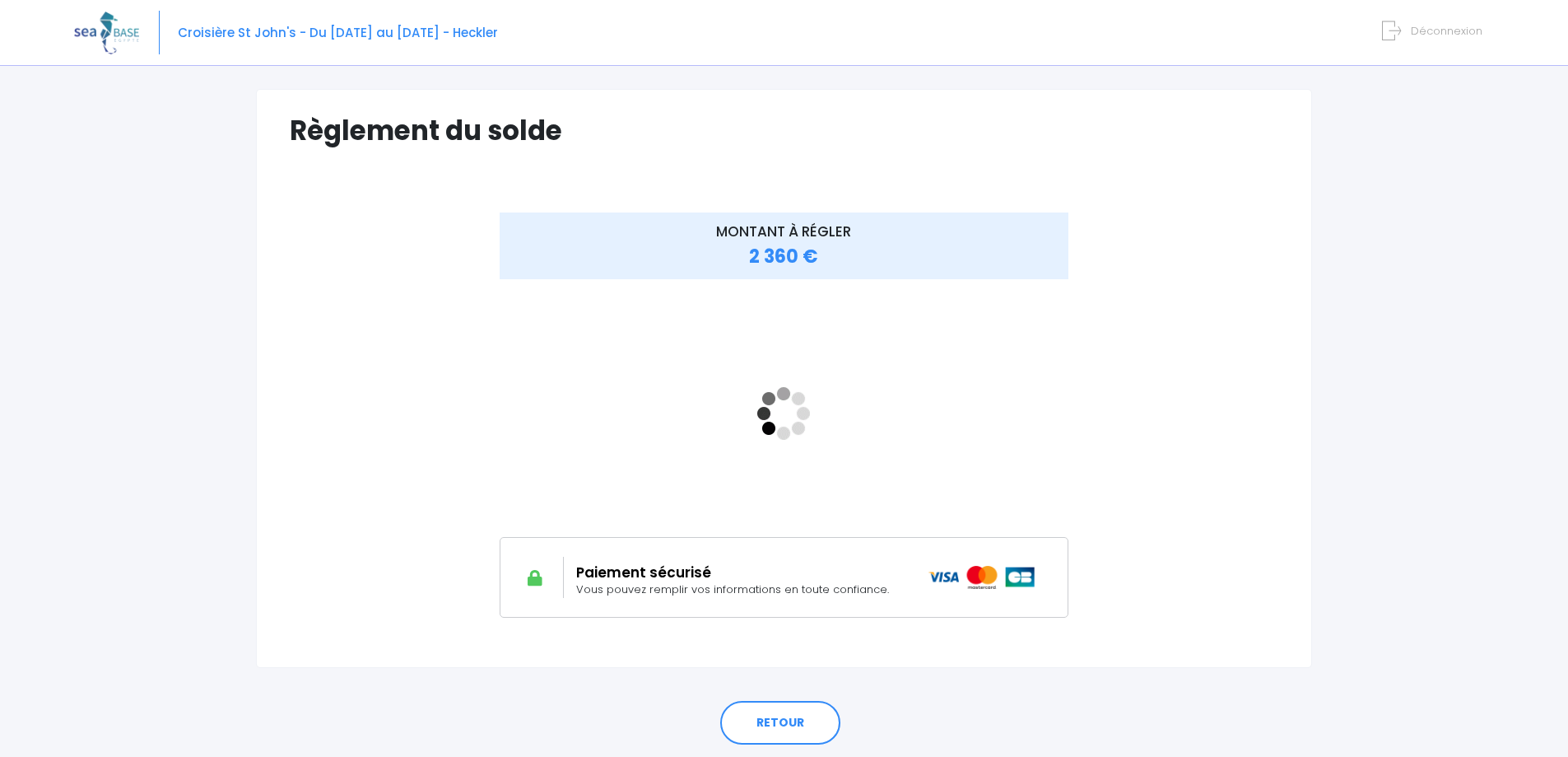
scroll to position [64, 0]
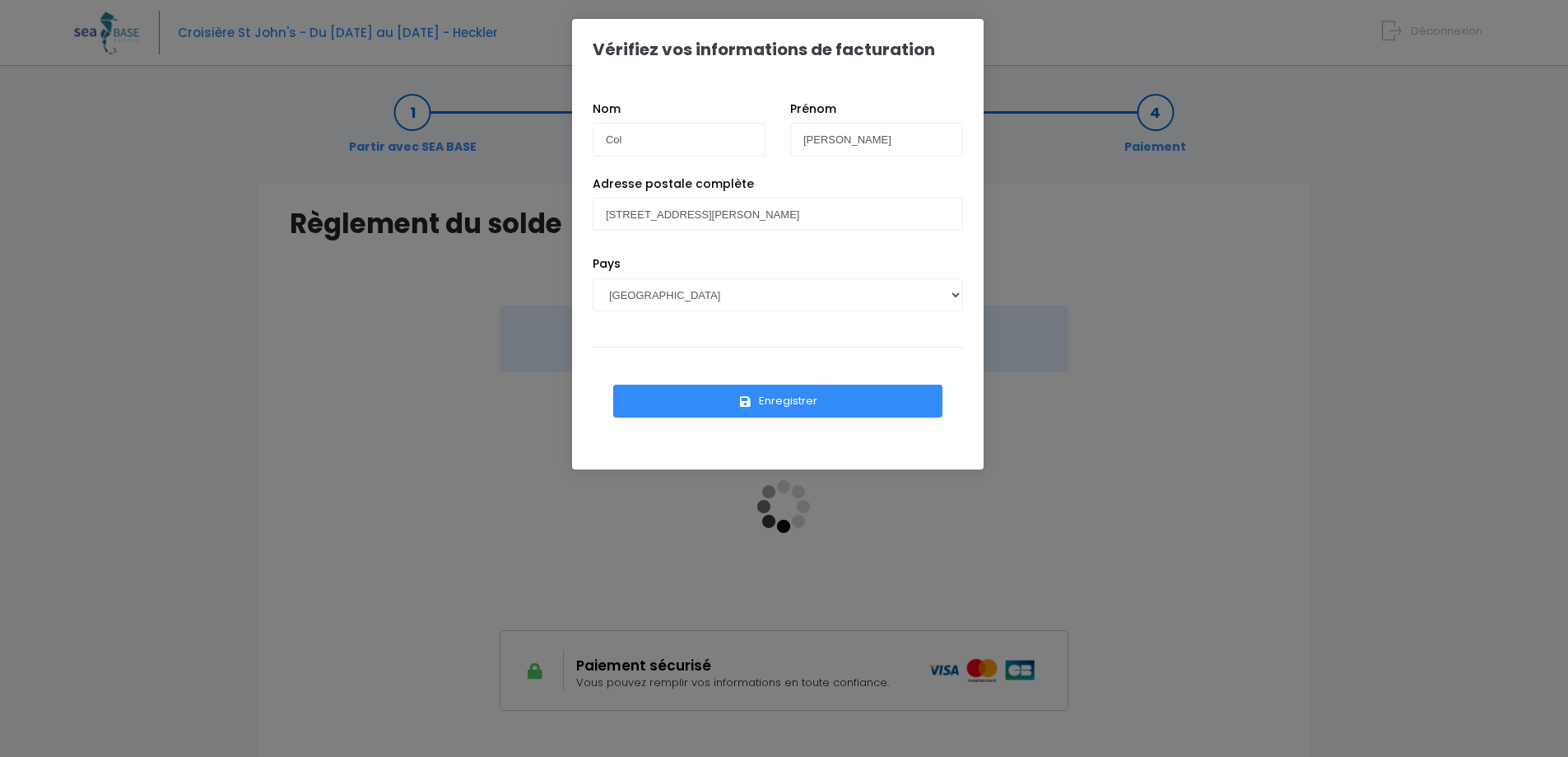
click at [792, 408] on button "Enregistrer" at bounding box center [778, 400] width 329 height 33
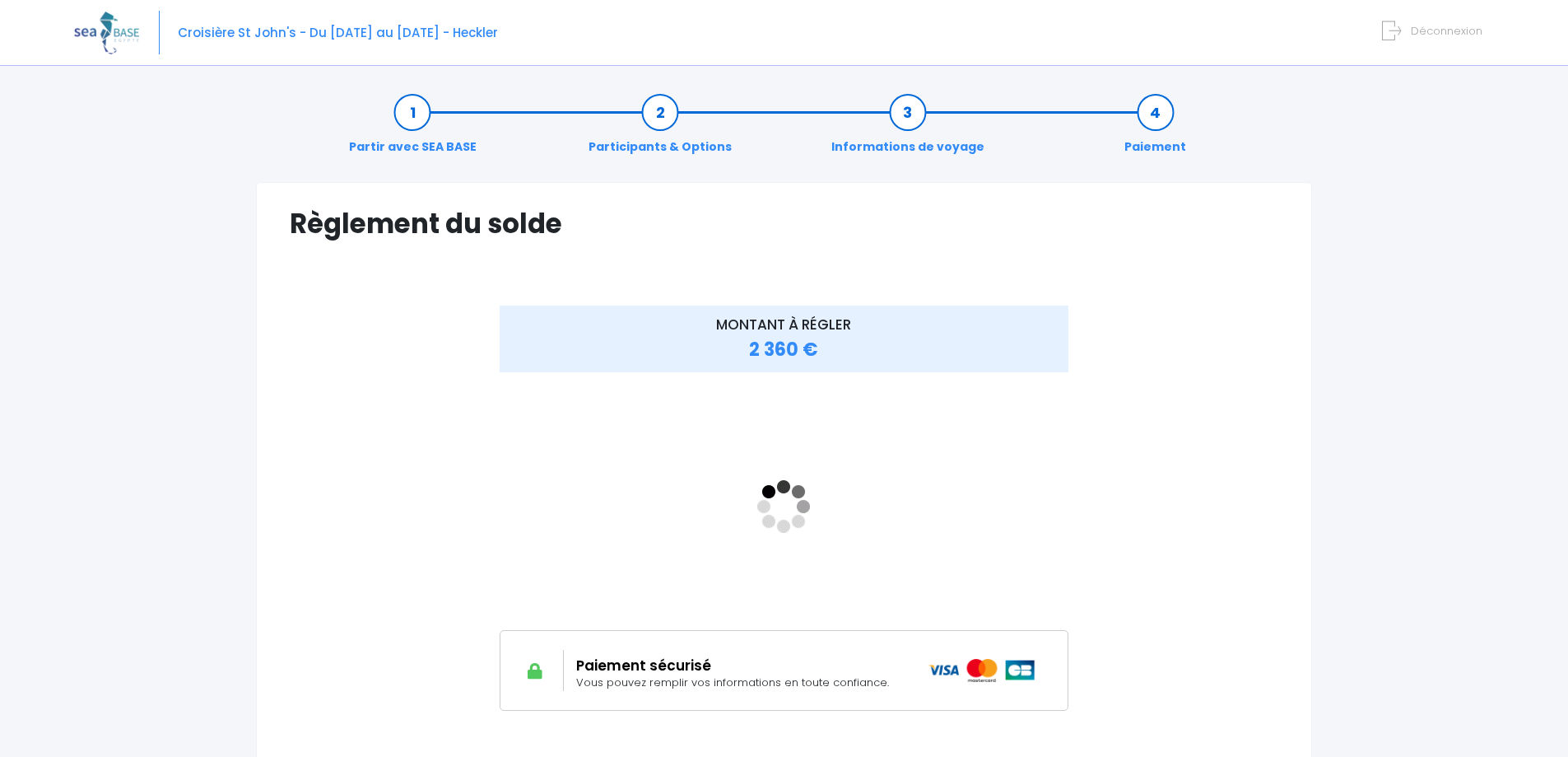
click at [1152, 116] on link "Paiement" at bounding box center [1155, 129] width 78 height 52
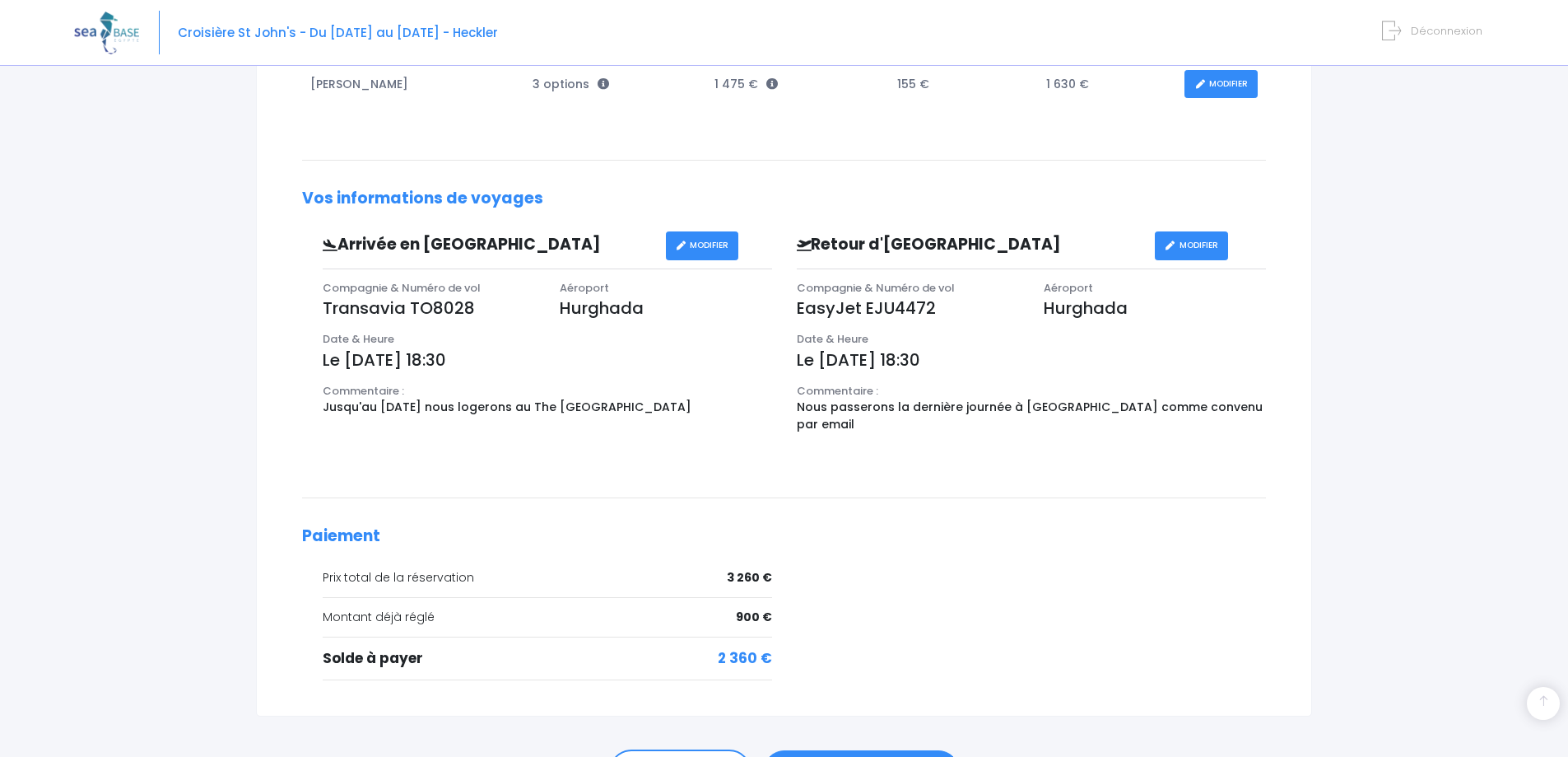
scroll to position [508, 0]
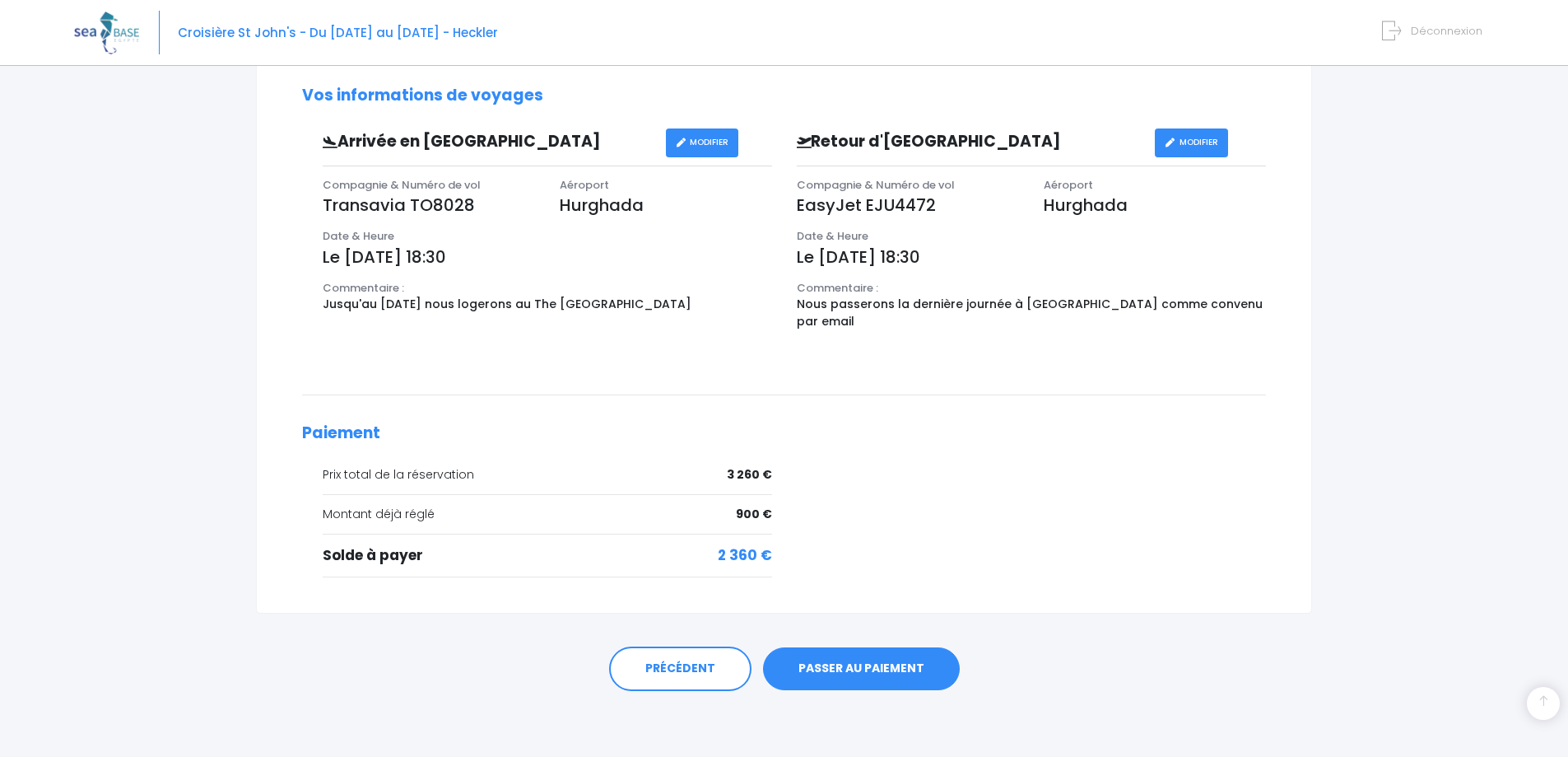
click at [866, 662] on link "PASSER AU PAIEMENT" at bounding box center [861, 668] width 197 height 42
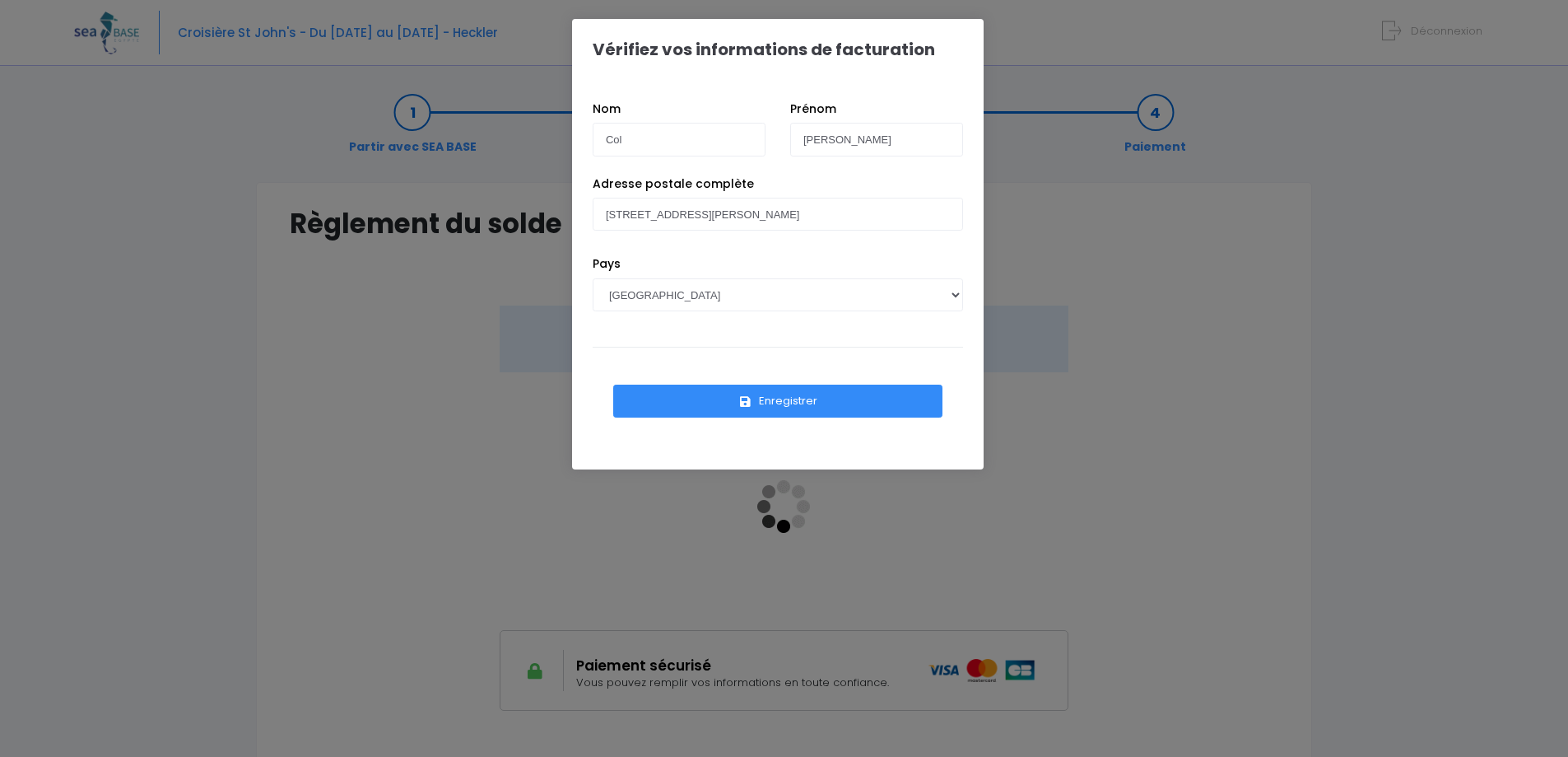
click at [760, 410] on button "Enregistrer" at bounding box center [778, 400] width 329 height 33
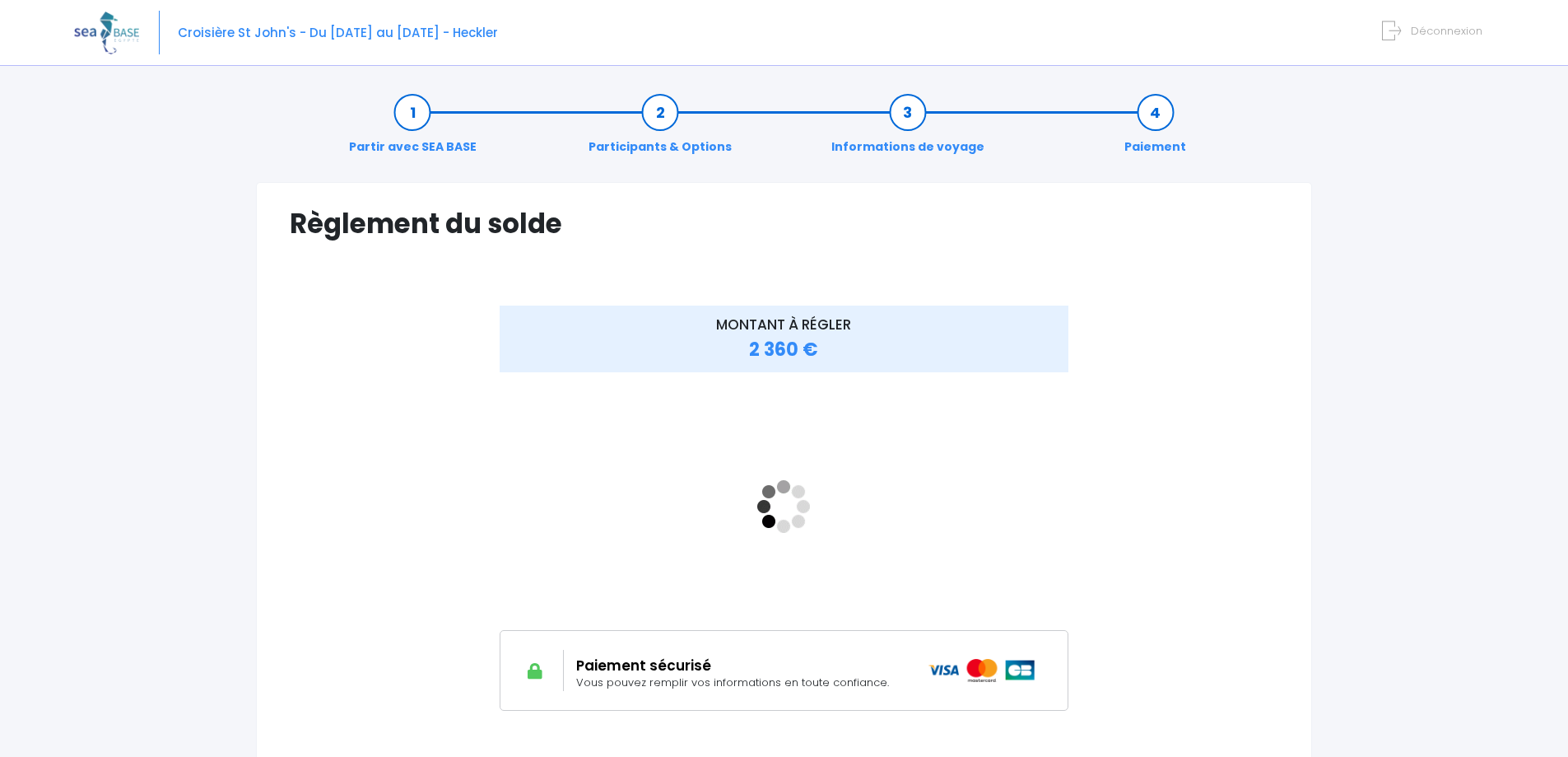
click at [1145, 108] on link "Paiement" at bounding box center [1155, 129] width 78 height 52
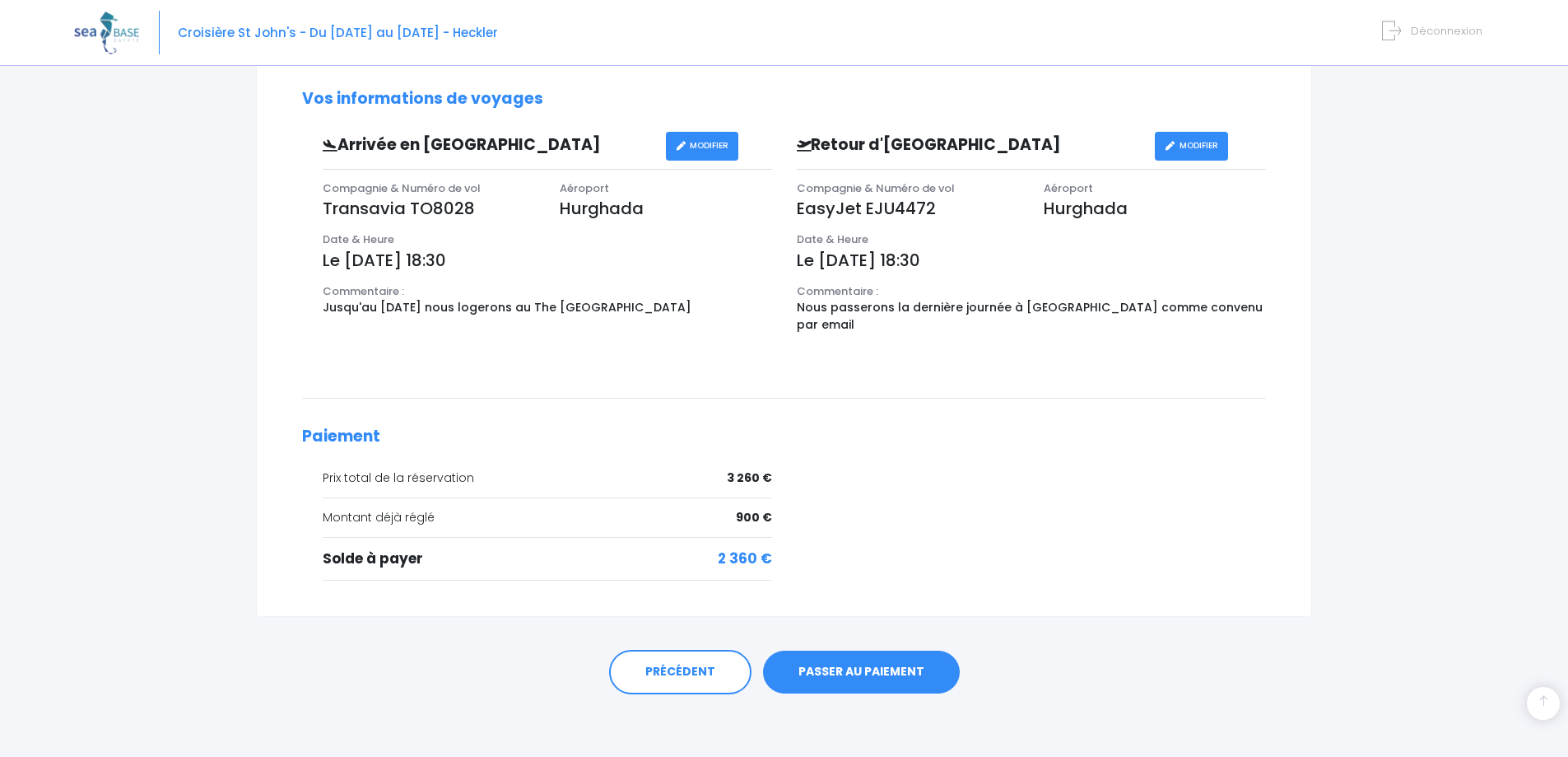
scroll to position [508, 0]
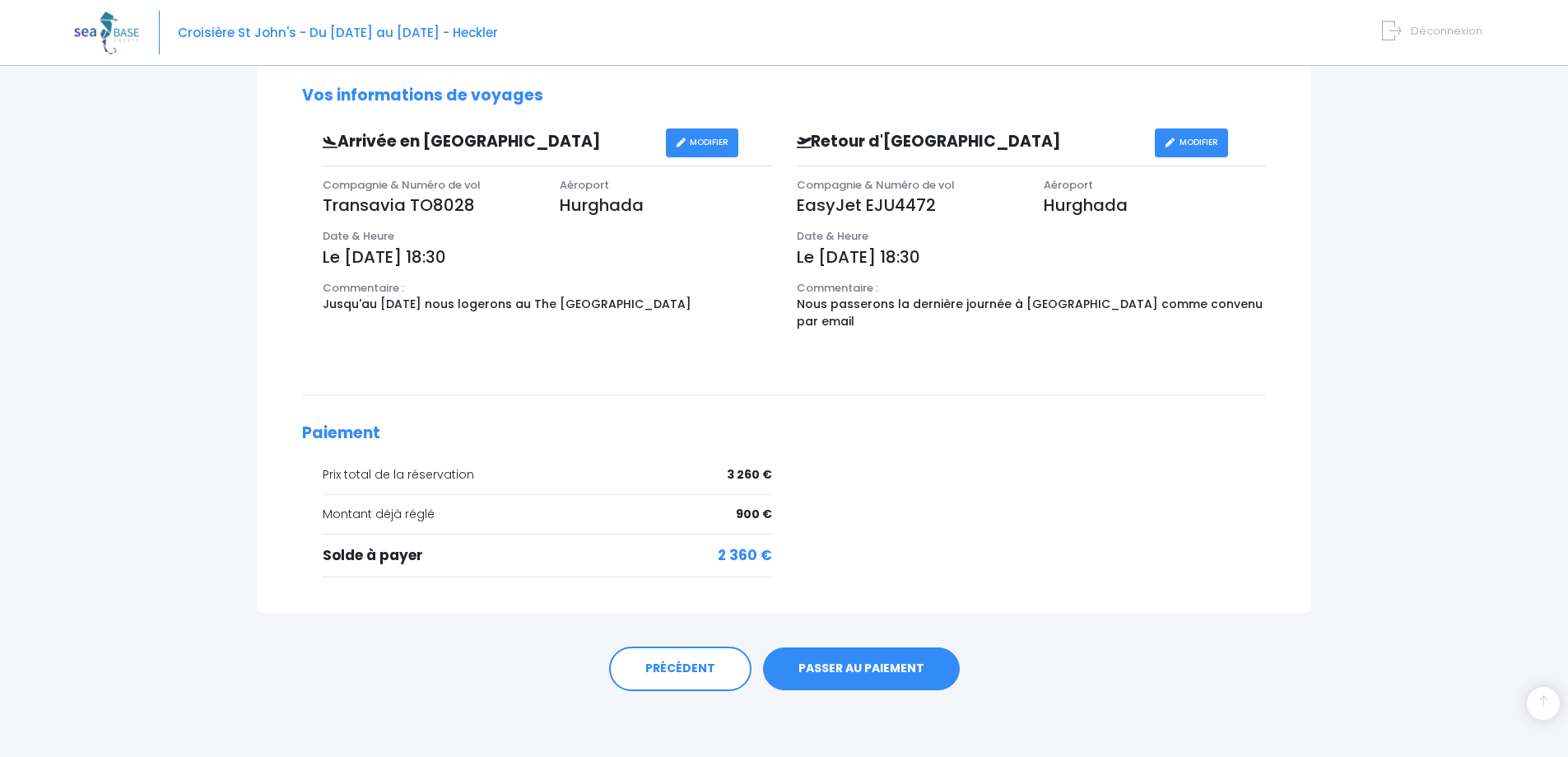
click at [846, 671] on link "PASSER AU PAIEMENT" at bounding box center [861, 668] width 197 height 42
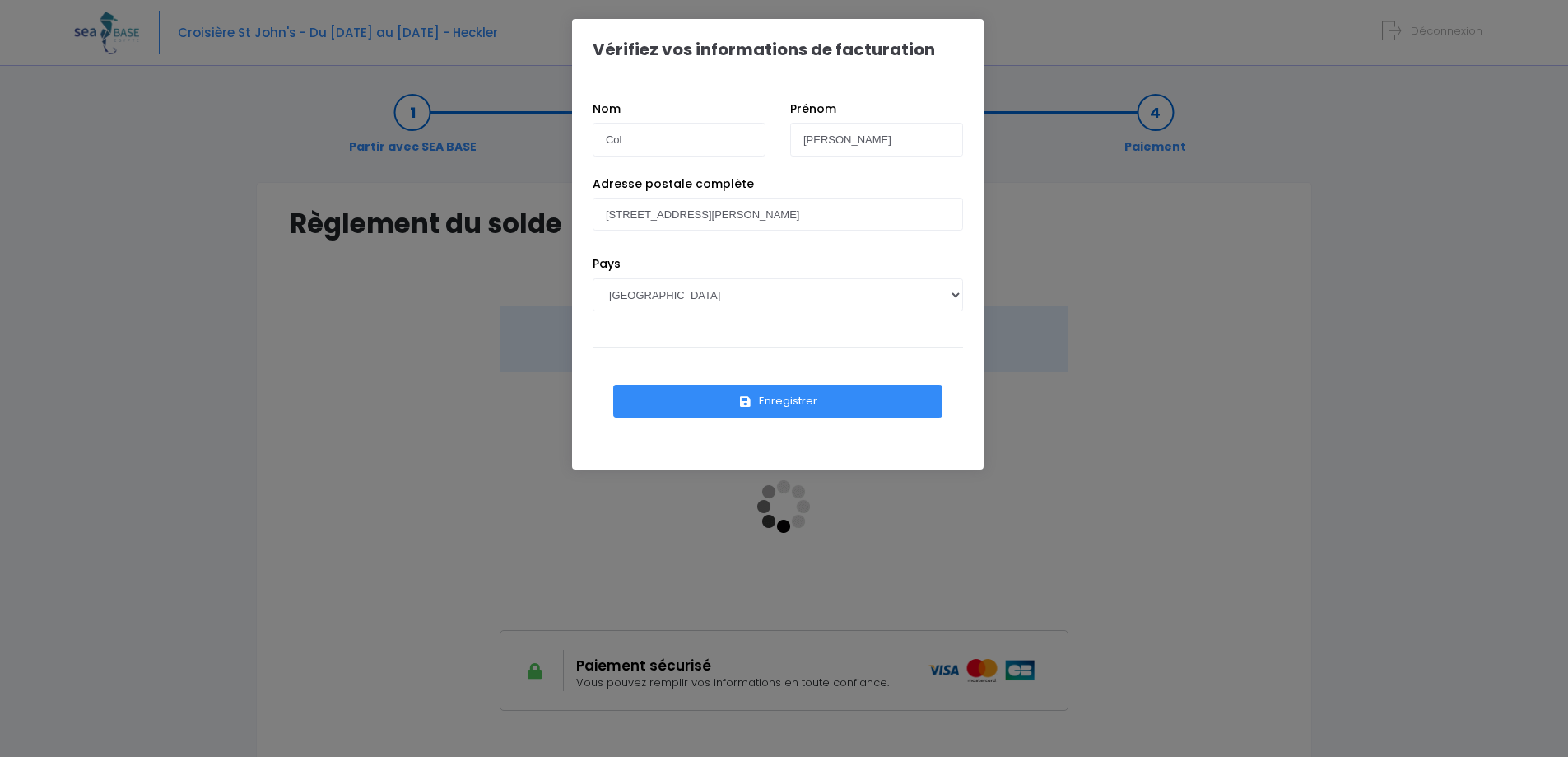
click at [761, 408] on button "Enregistrer" at bounding box center [778, 400] width 329 height 33
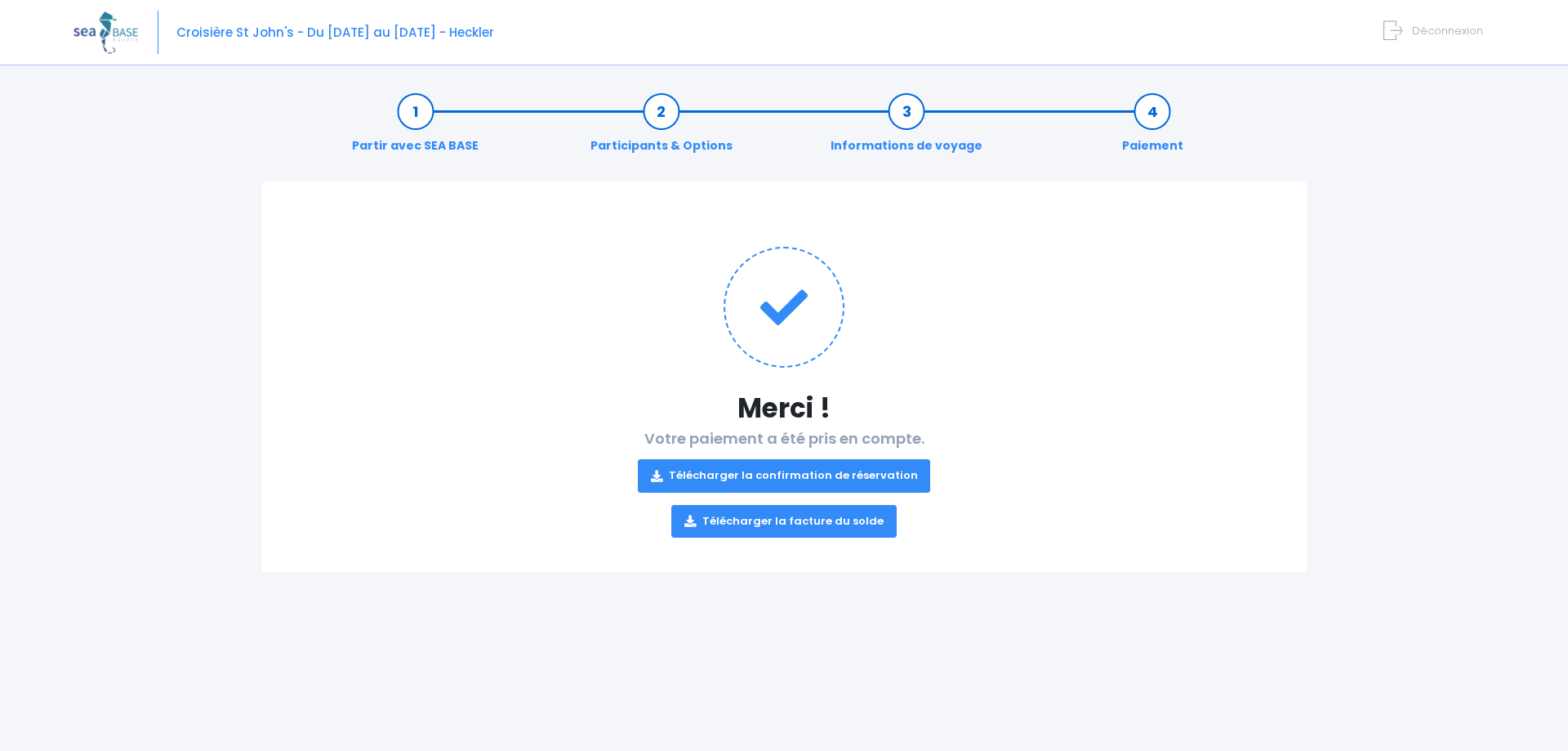
click at [846, 483] on link "Télécharger la confirmation de réservation" at bounding box center [784, 474] width 293 height 32
click at [837, 522] on link "Télécharger la facture du solde" at bounding box center [784, 520] width 226 height 32
